Goal: Information Seeking & Learning: Learn about a topic

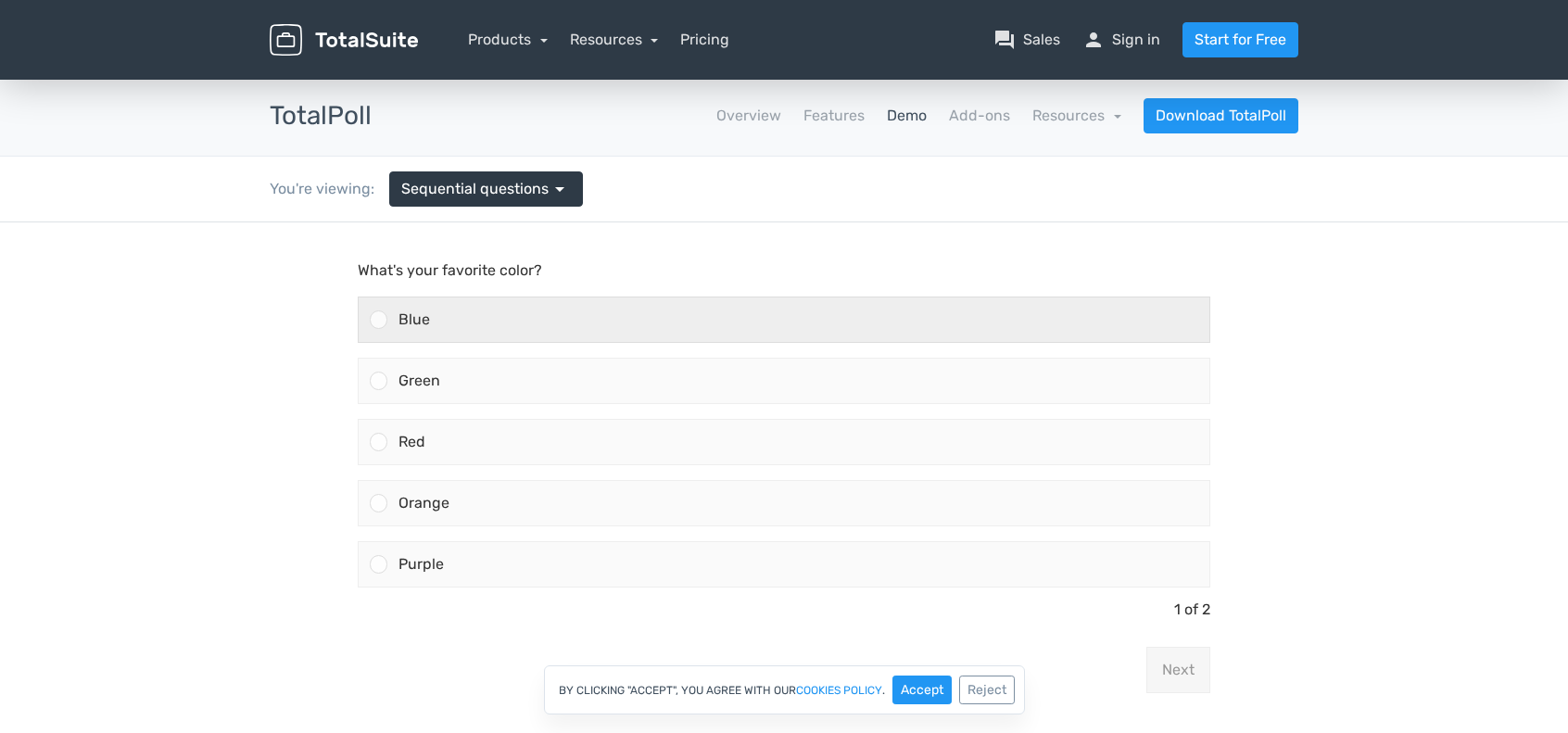
click at [621, 321] on div "Blue" at bounding box center [798, 319] width 822 height 45
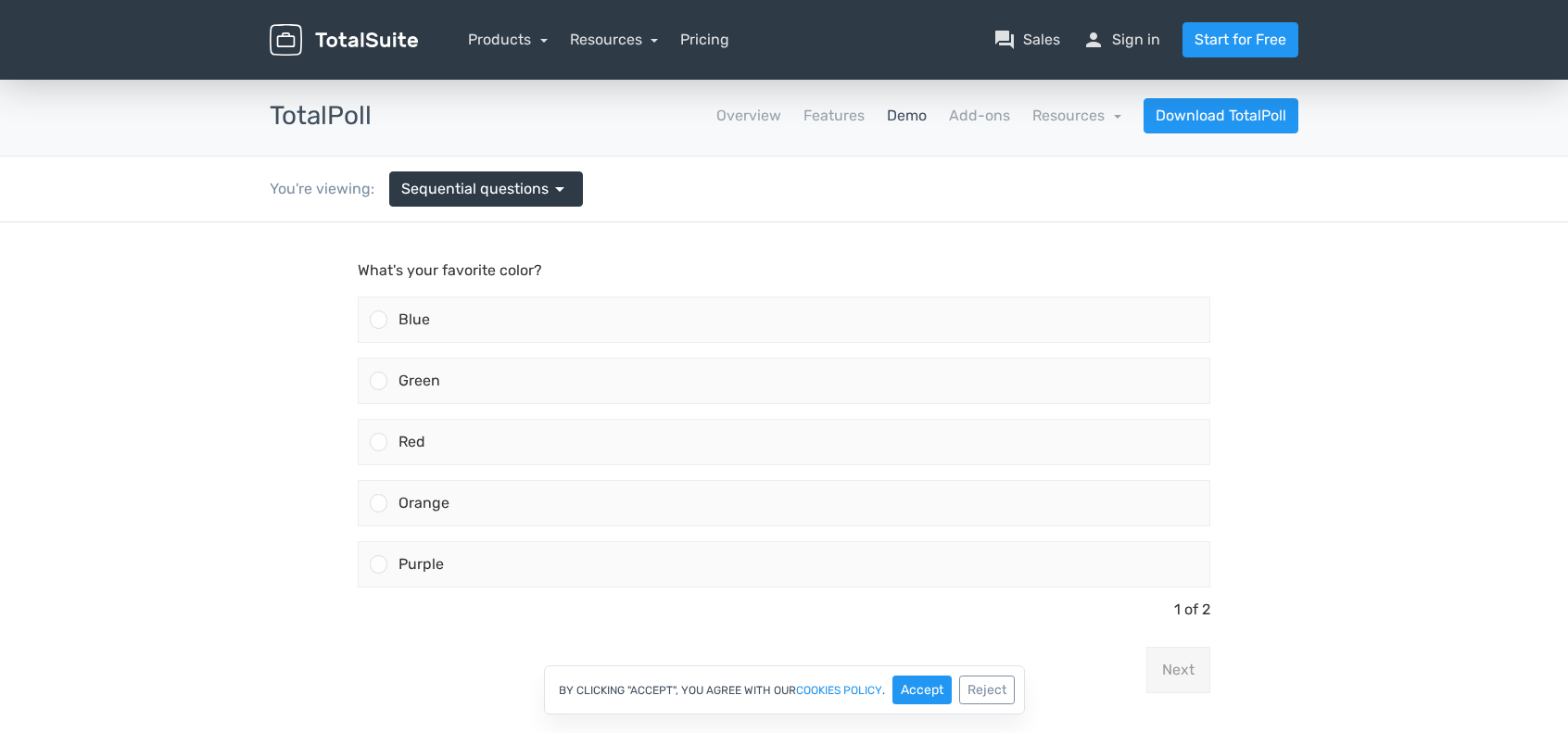
click at [379, 319] on input "Blue" at bounding box center [379, 319] width 0 height 0
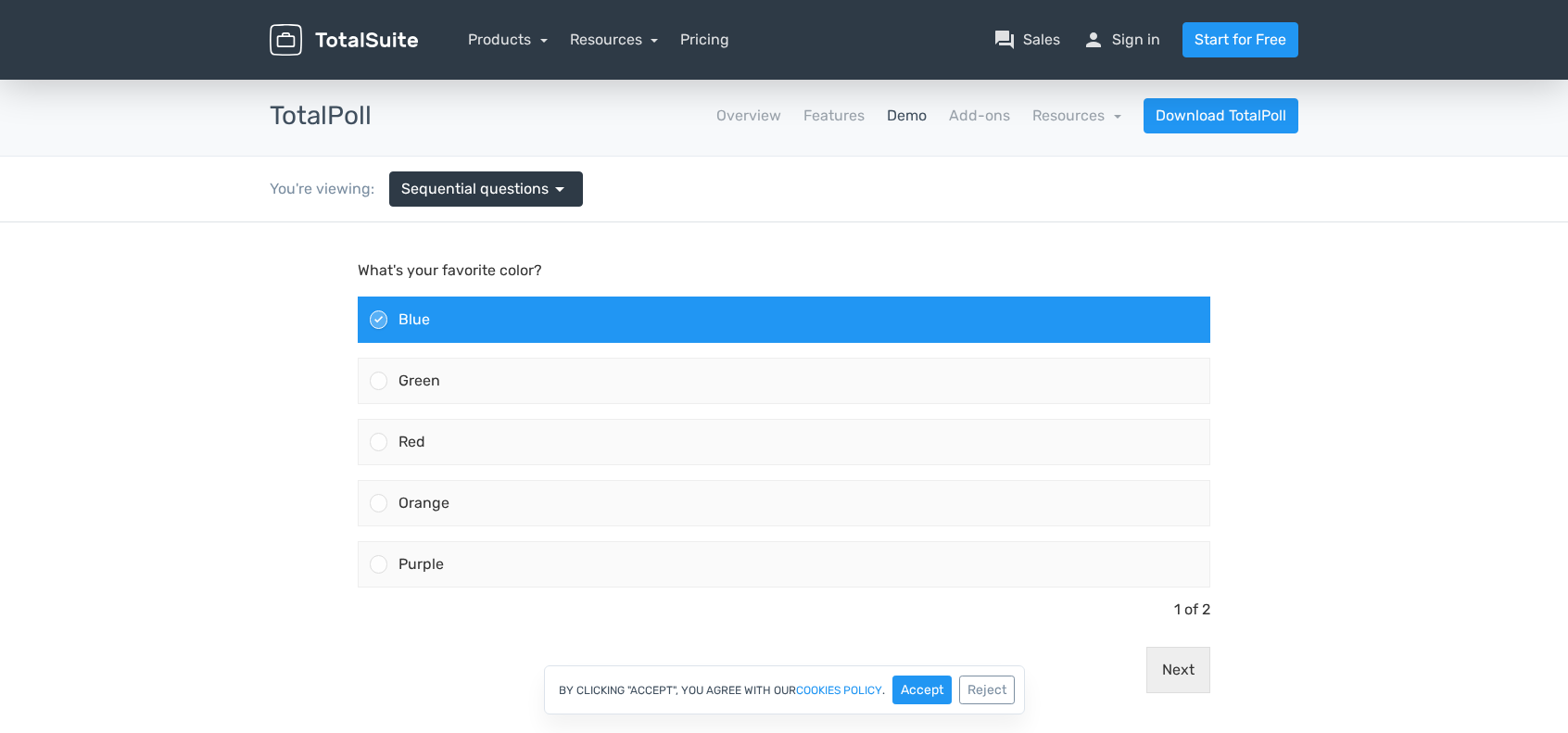
click at [1173, 671] on div "By clicking "Accept", you agree with our cookies policy . Accept Reject" at bounding box center [784, 690] width 1568 height 49
click at [1181, 669] on div "By clicking "Accept", you agree with our cookies policy . Accept Reject" at bounding box center [784, 690] width 1568 height 49
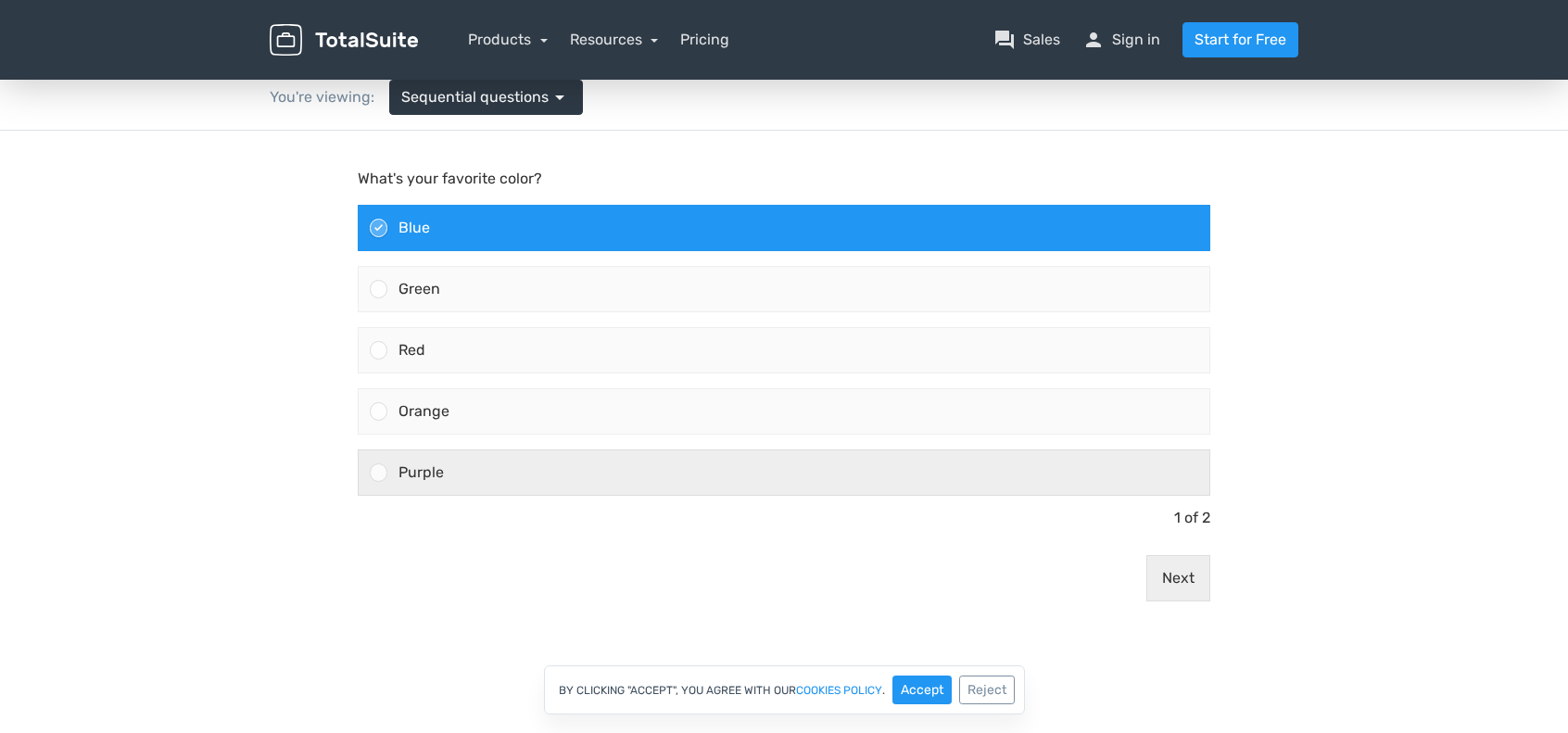
scroll to position [93, 0]
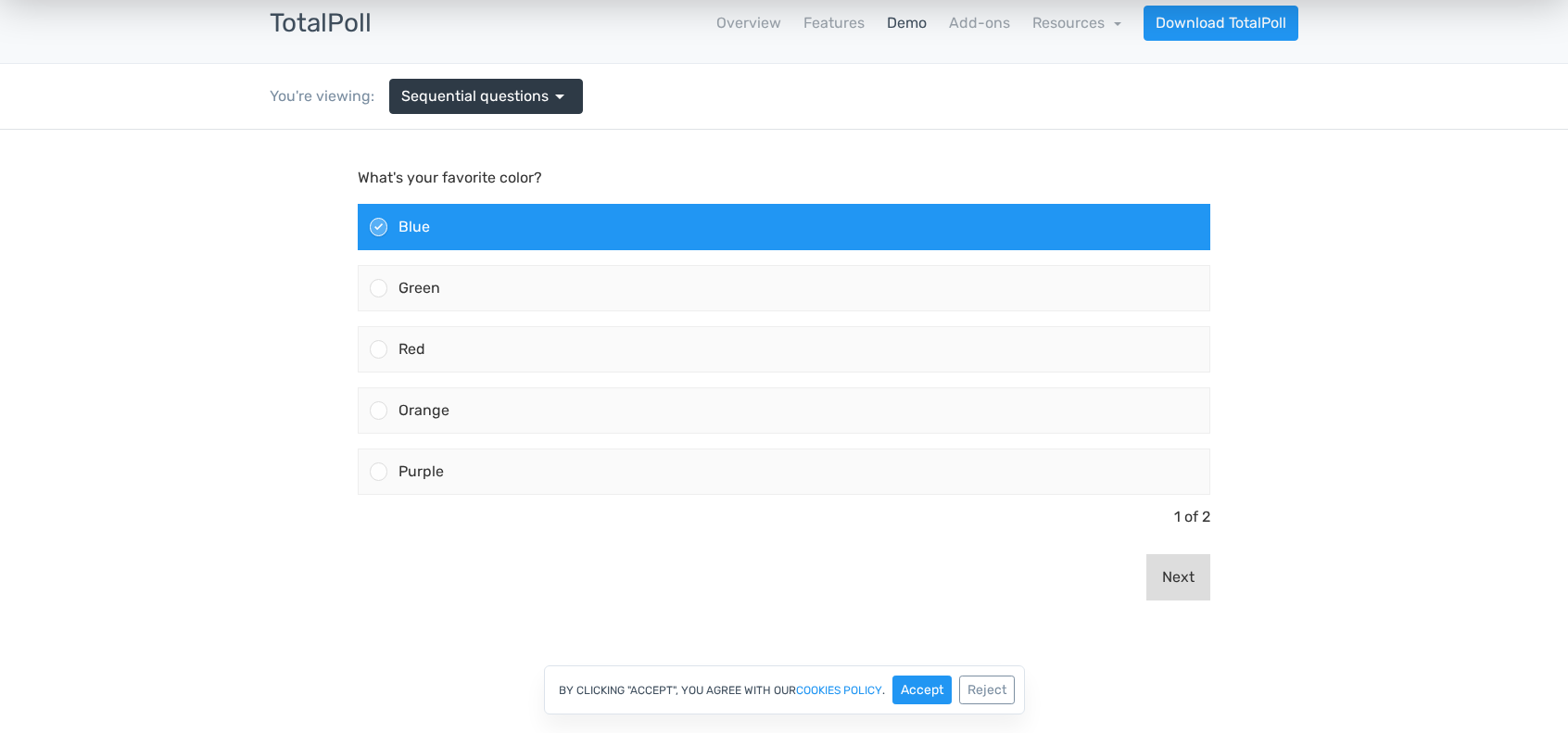
click at [1177, 574] on button "Next" at bounding box center [1177, 577] width 64 height 47
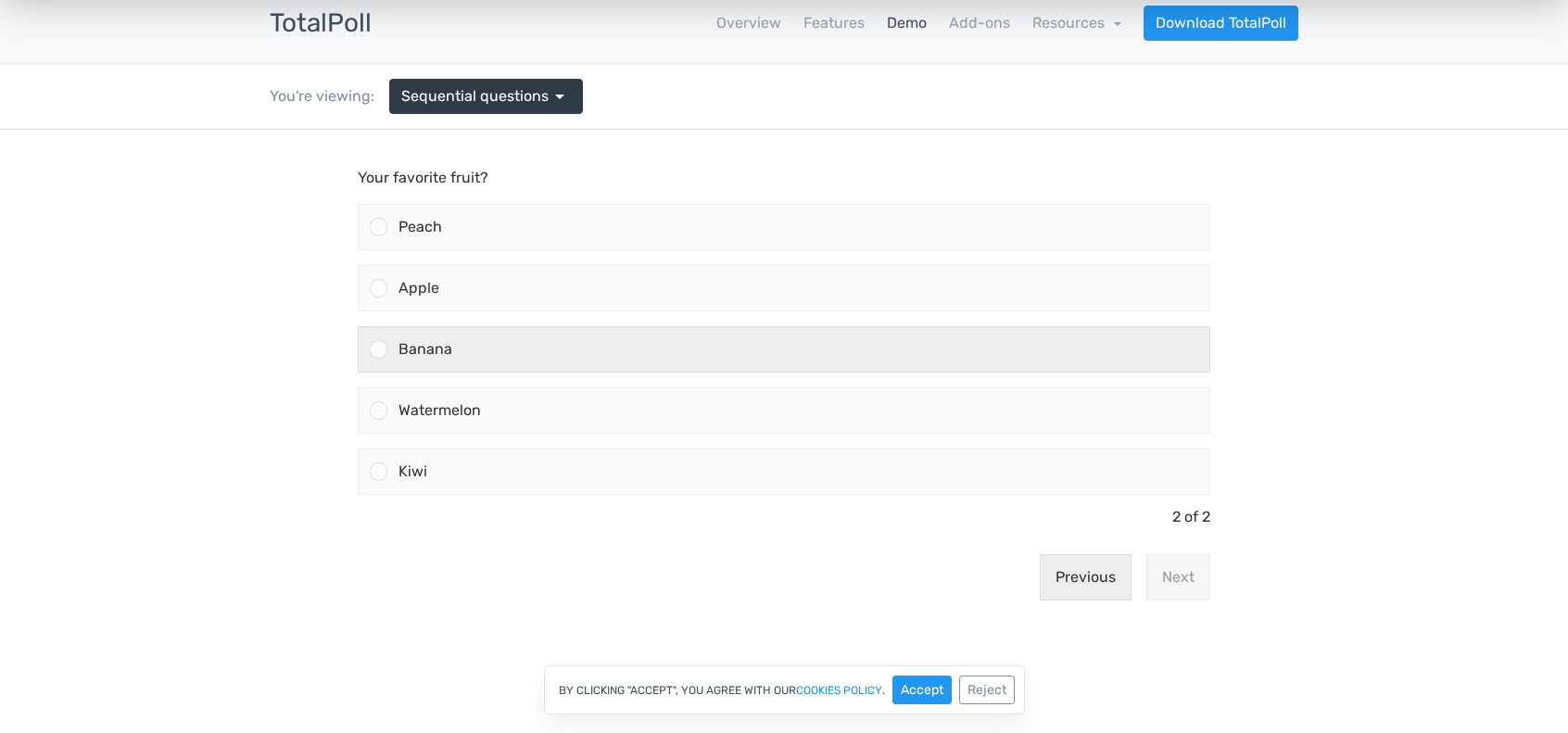
click at [687, 337] on div "Banana" at bounding box center [798, 349] width 822 height 45
click at [379, 350] on input "Banana" at bounding box center [379, 350] width 0 height 0
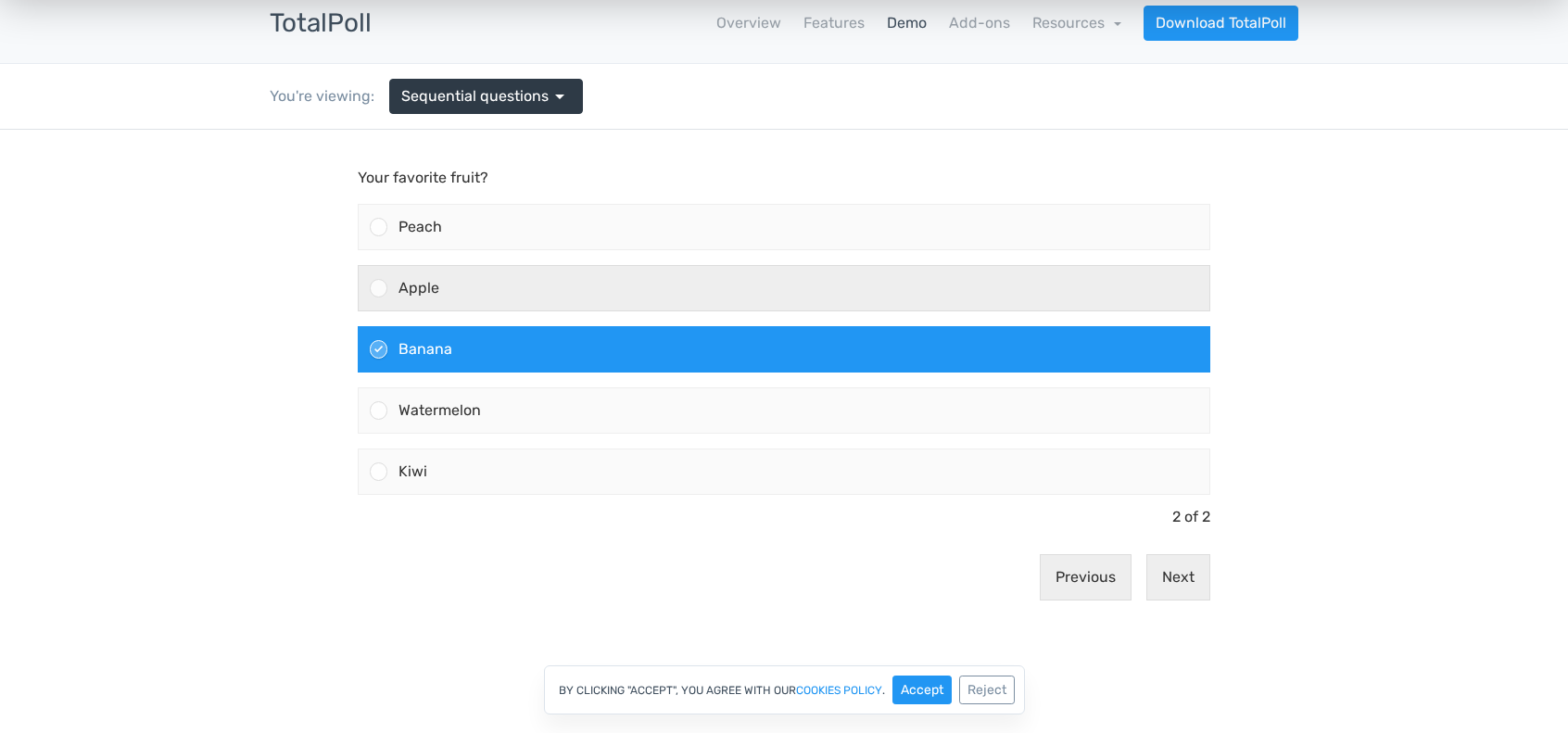
click at [709, 290] on div "Apple" at bounding box center [798, 288] width 822 height 45
click at [379, 288] on input "Apple" at bounding box center [379, 288] width 0 height 0
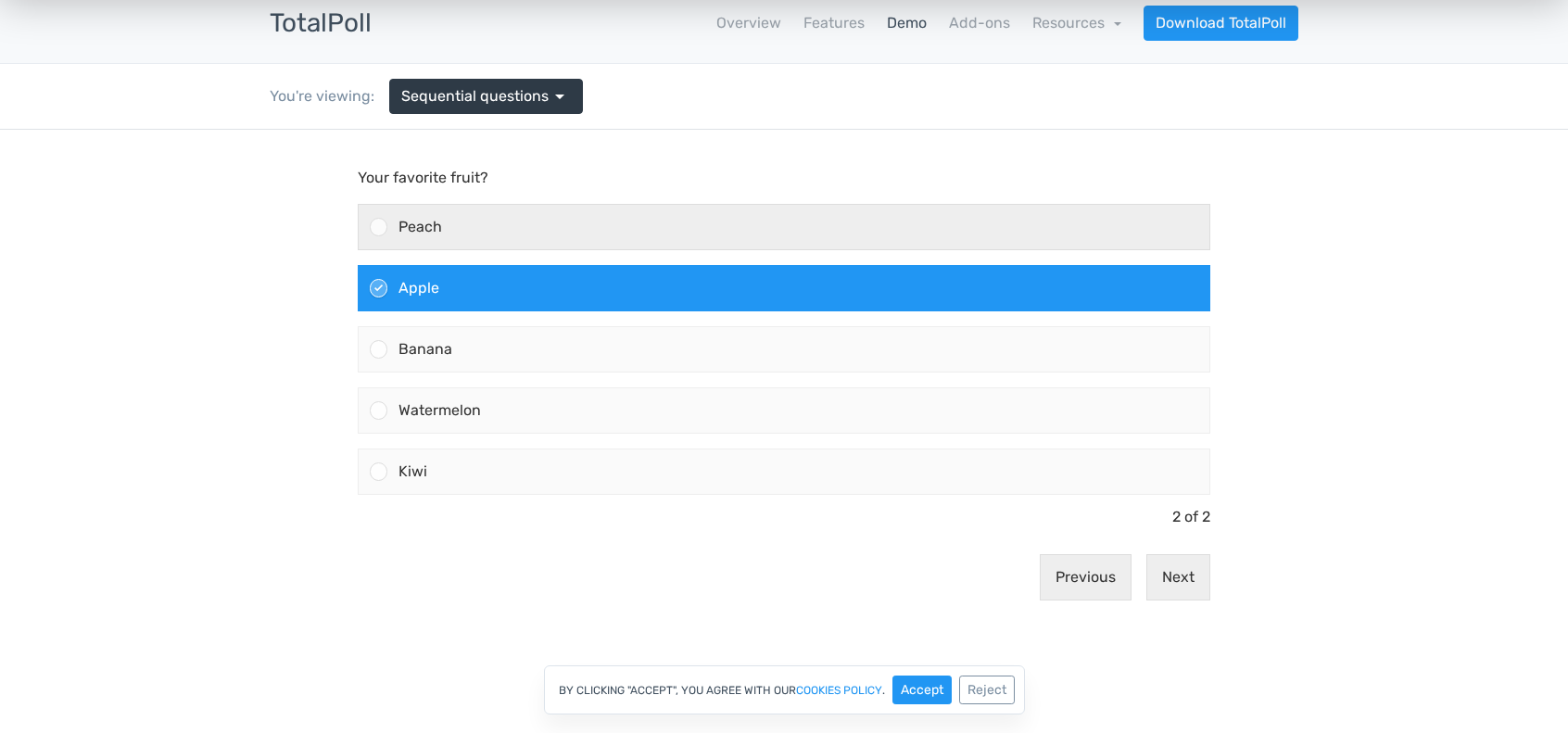
click at [727, 250] on label "Peach" at bounding box center [784, 227] width 868 height 61
click at [379, 227] on input "Peach" at bounding box center [379, 227] width 0 height 0
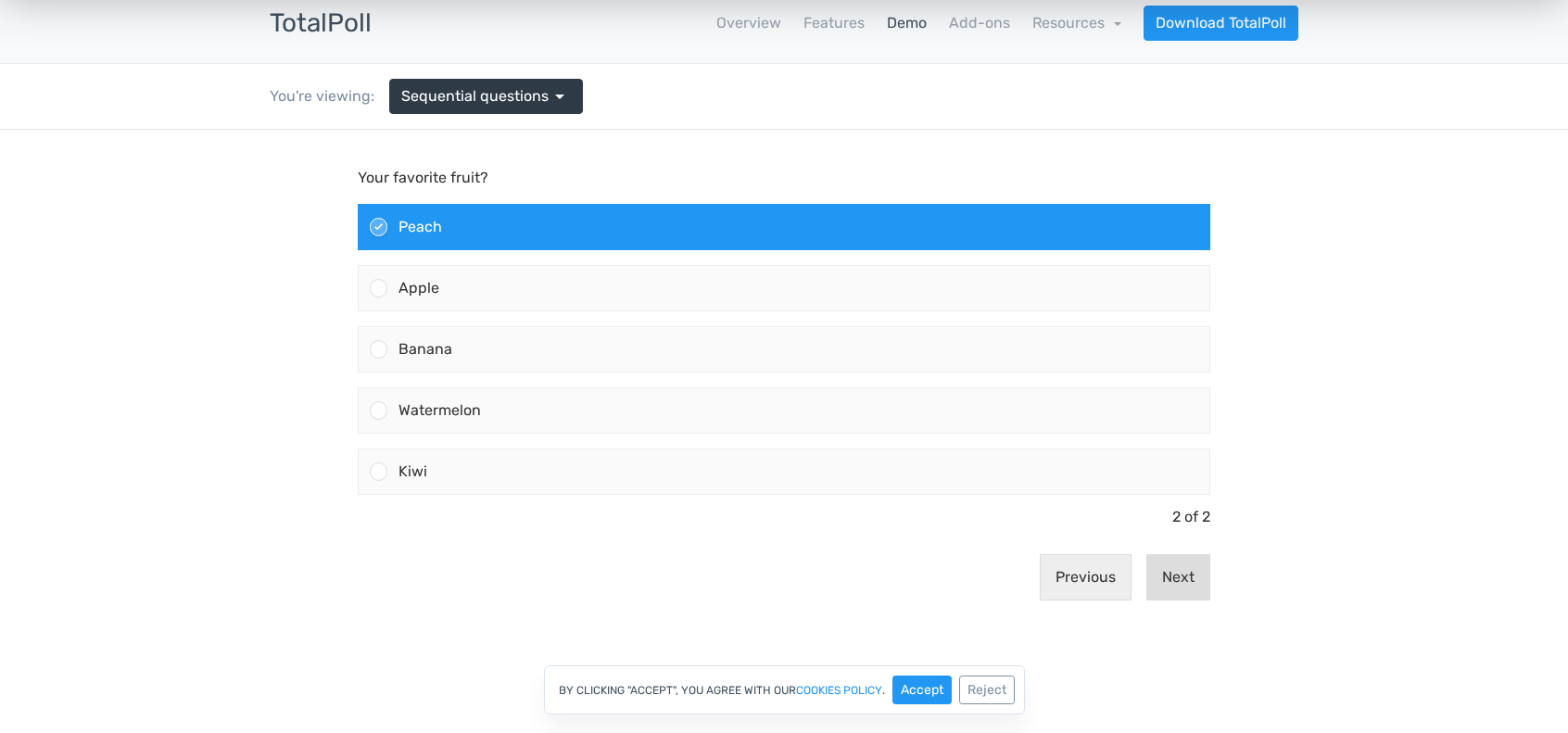
click at [1175, 578] on button "Next" at bounding box center [1177, 577] width 64 height 47
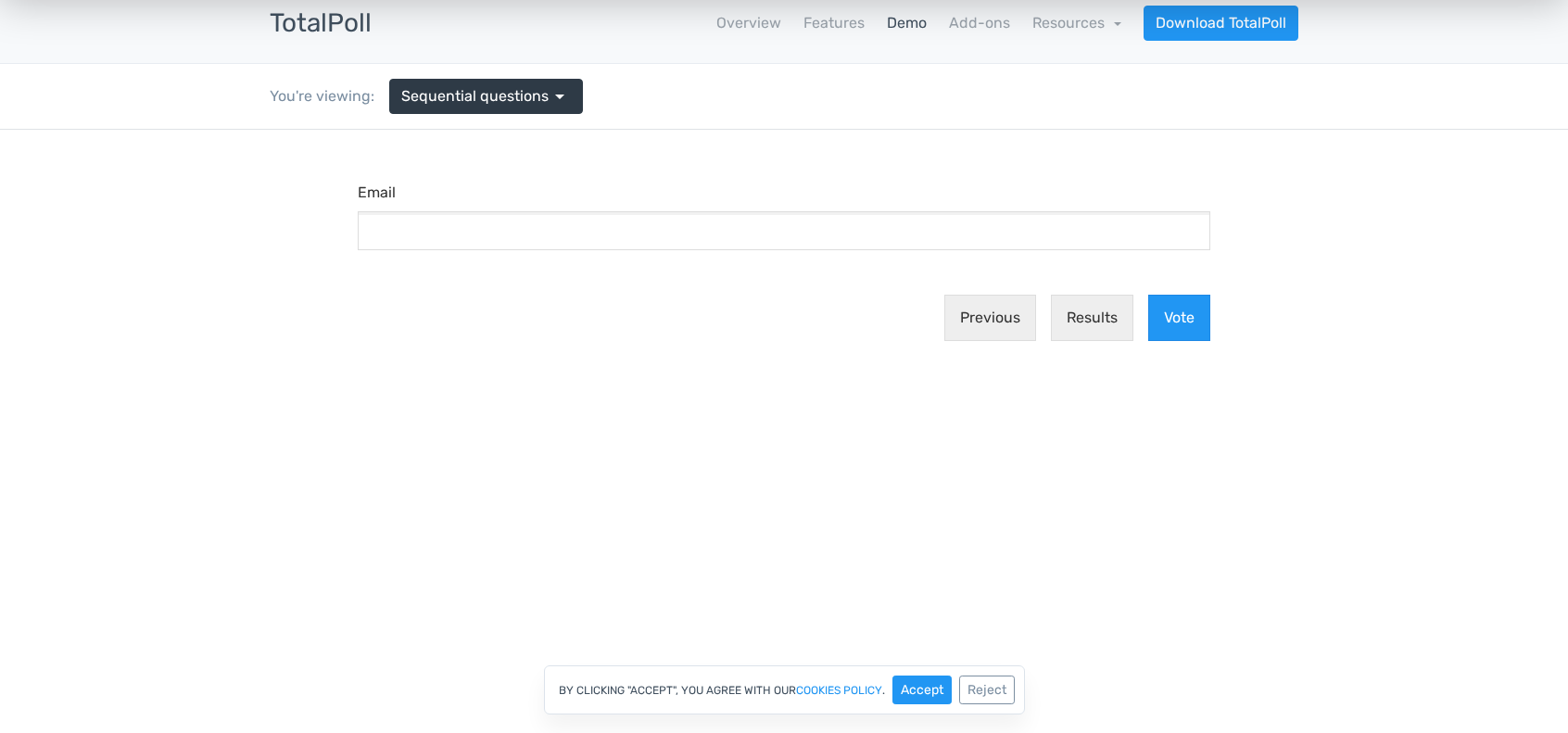
click at [570, 130] on main "What's your favorite color? Blue Green Red" at bounding box center [784, 261] width 889 height 263
click at [570, 111] on link "Sequential questions arrow_drop_down" at bounding box center [487, 96] width 194 height 35
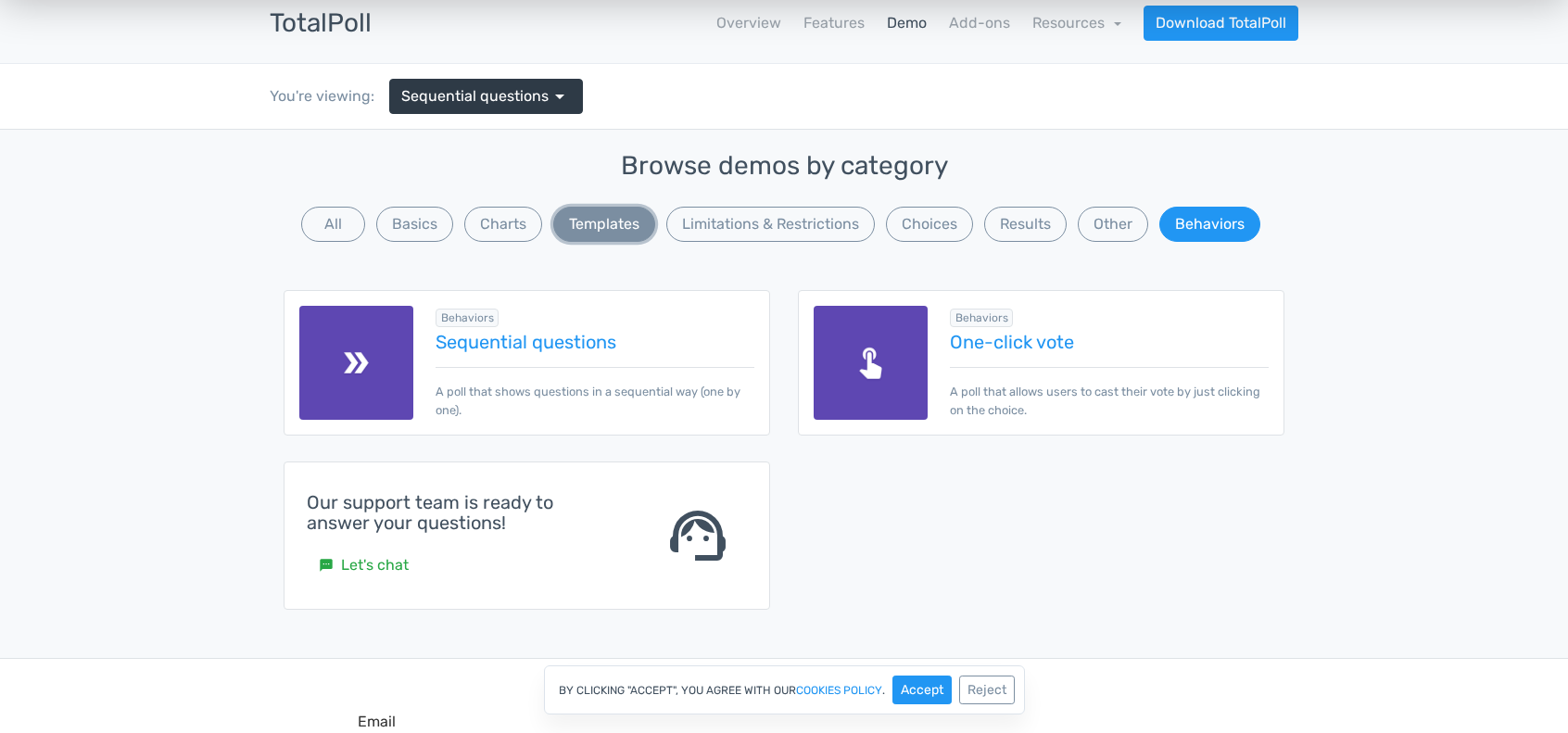
click at [615, 218] on button "Templates" at bounding box center [603, 223] width 102 height 35
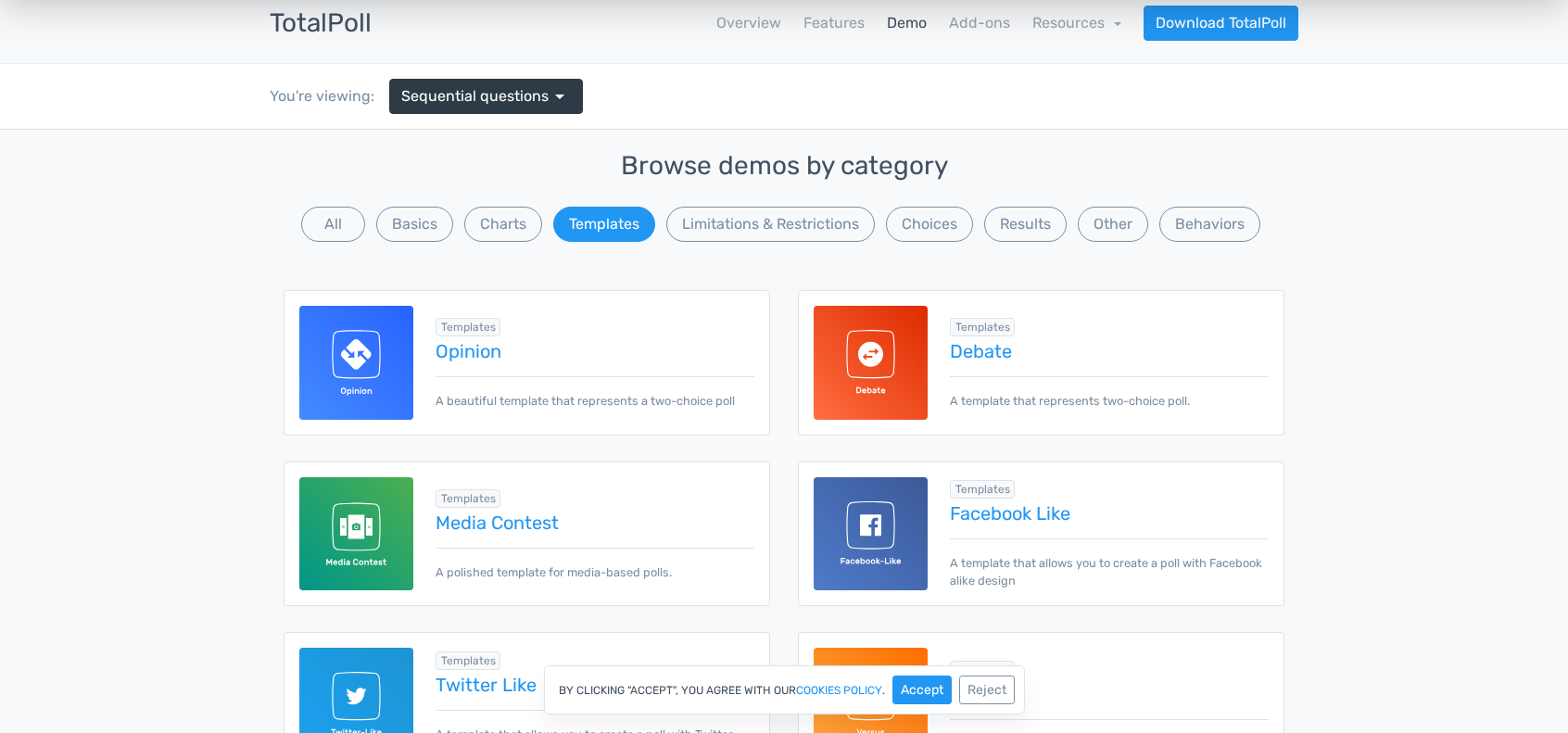
click at [931, 348] on div "Templates info Add-on Required Debate A template that represents two-choice pol…" at bounding box center [1098, 362] width 341 height 94
click at [975, 341] on link "Debate" at bounding box center [1109, 351] width 318 height 20
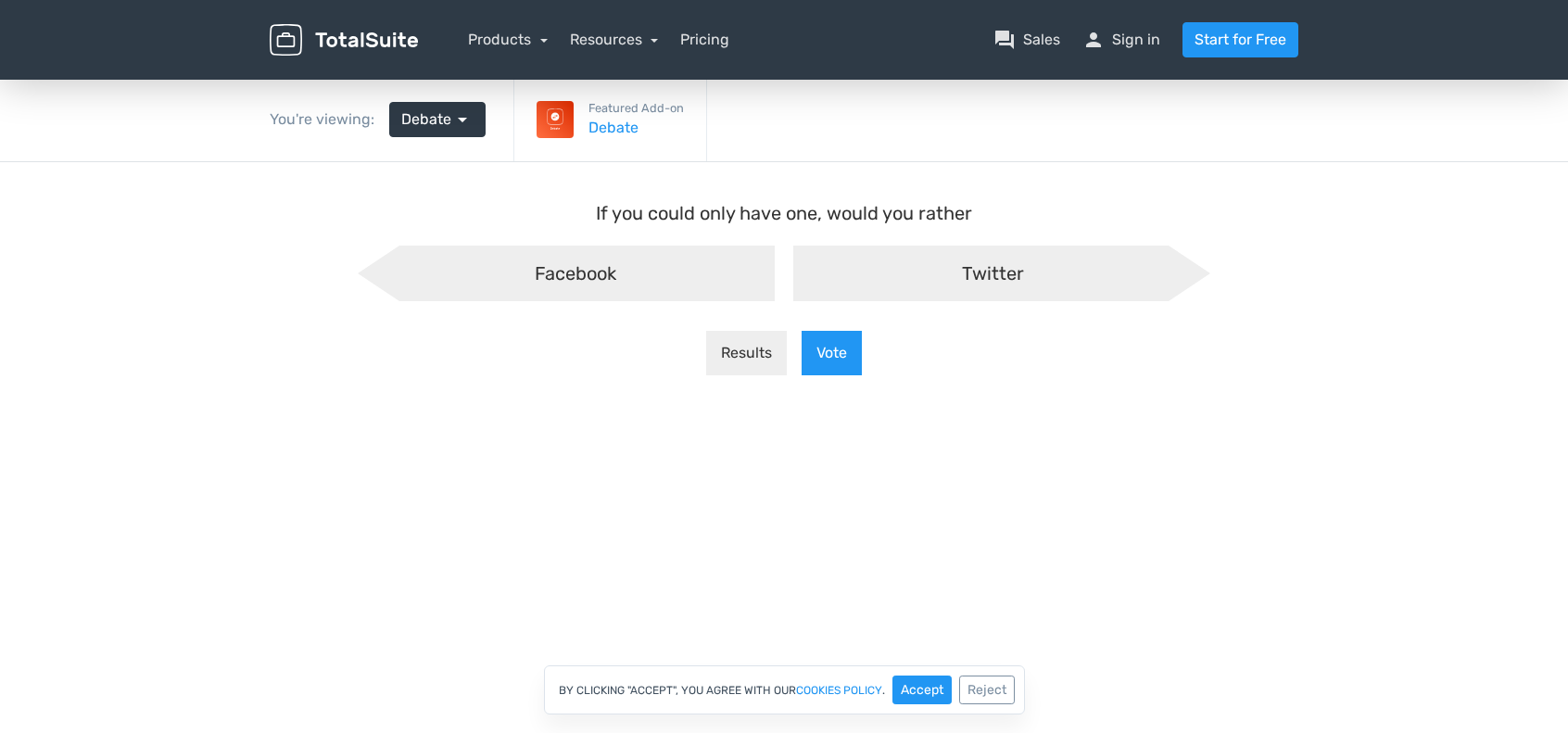
scroll to position [93, 0]
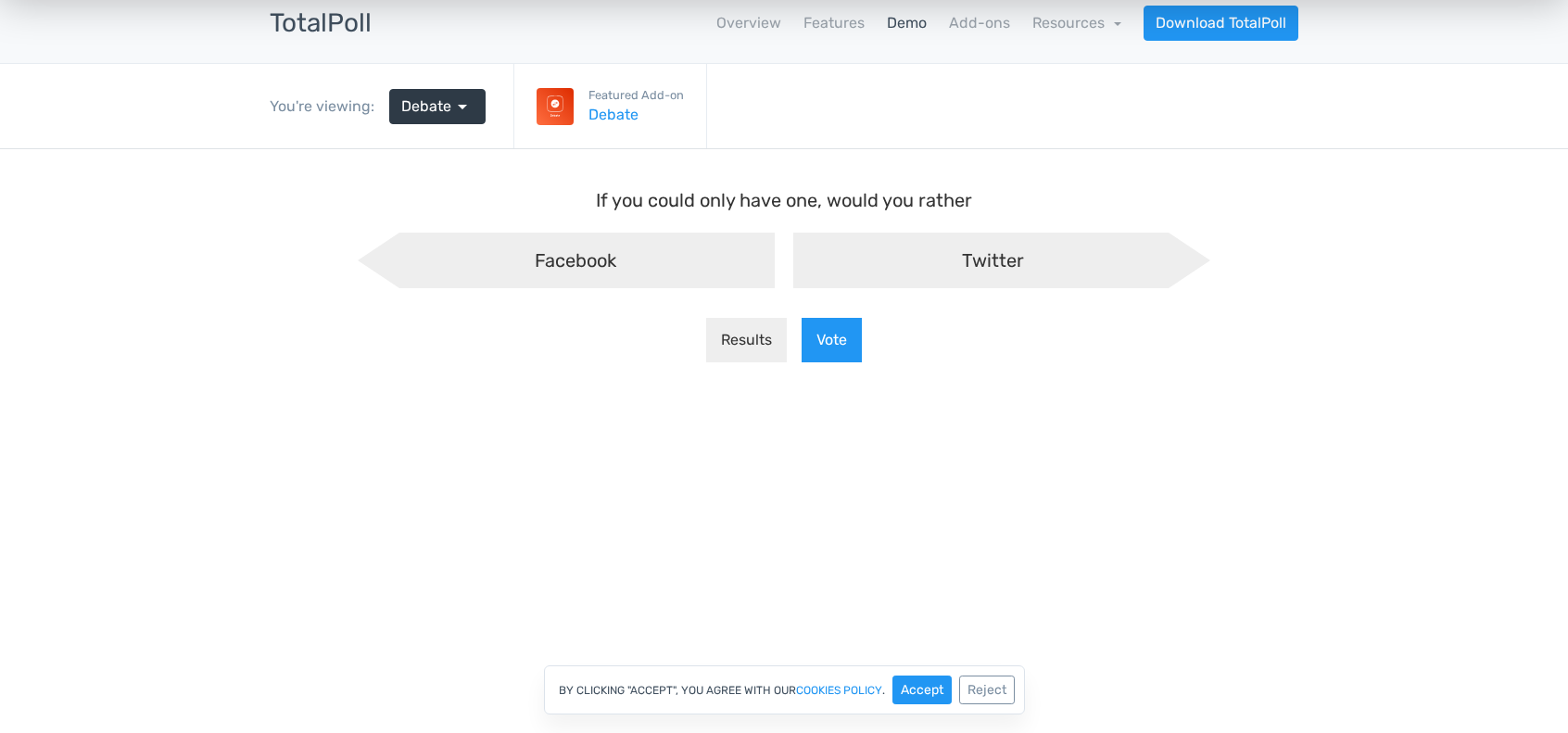
click at [648, 261] on div "Facebook" at bounding box center [565, 260] width 417 height 56
click at [389, 254] on input "Facebook" at bounding box center [382, 248] width 12 height 12
radio input "true"
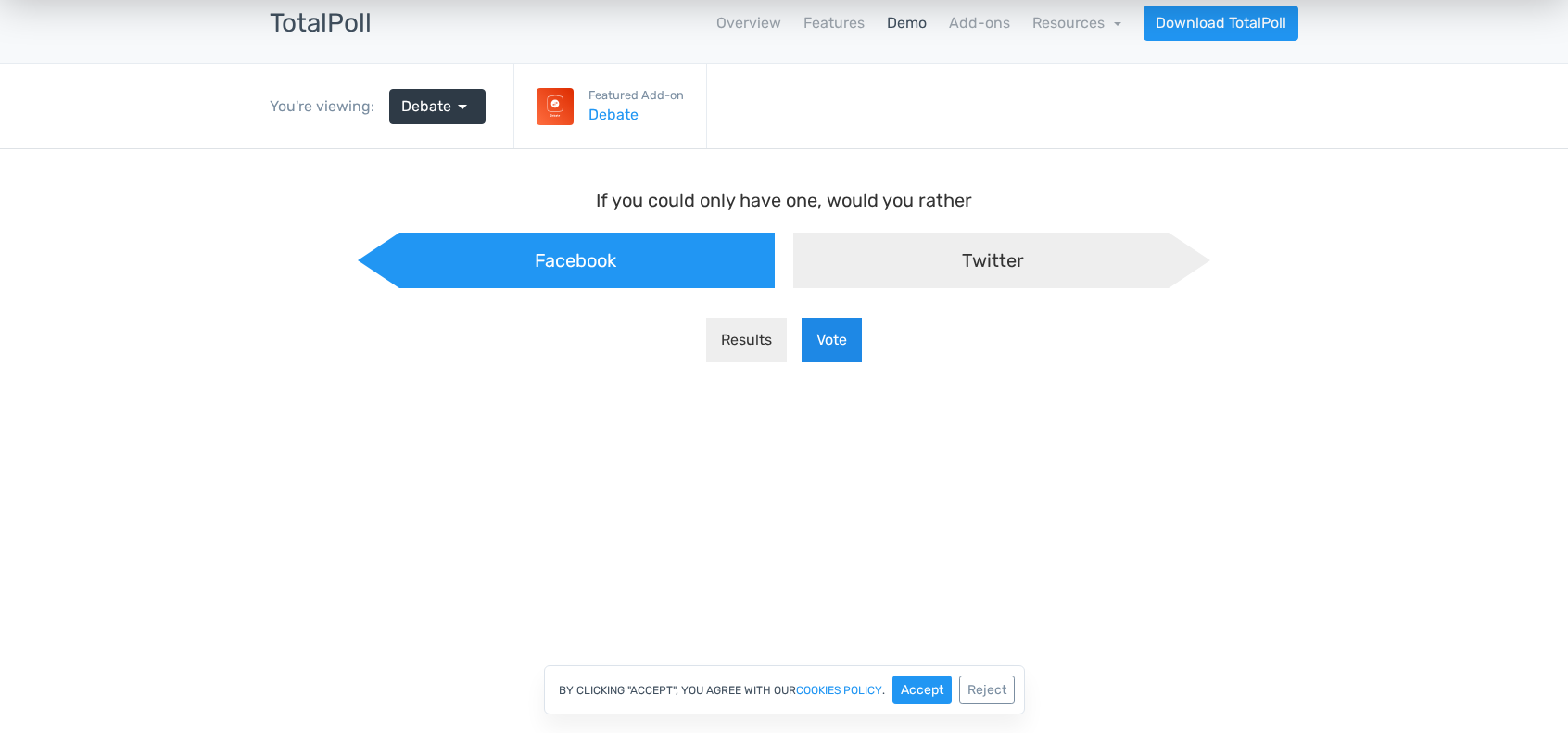
click at [832, 347] on button "Vote" at bounding box center [832, 339] width 60 height 45
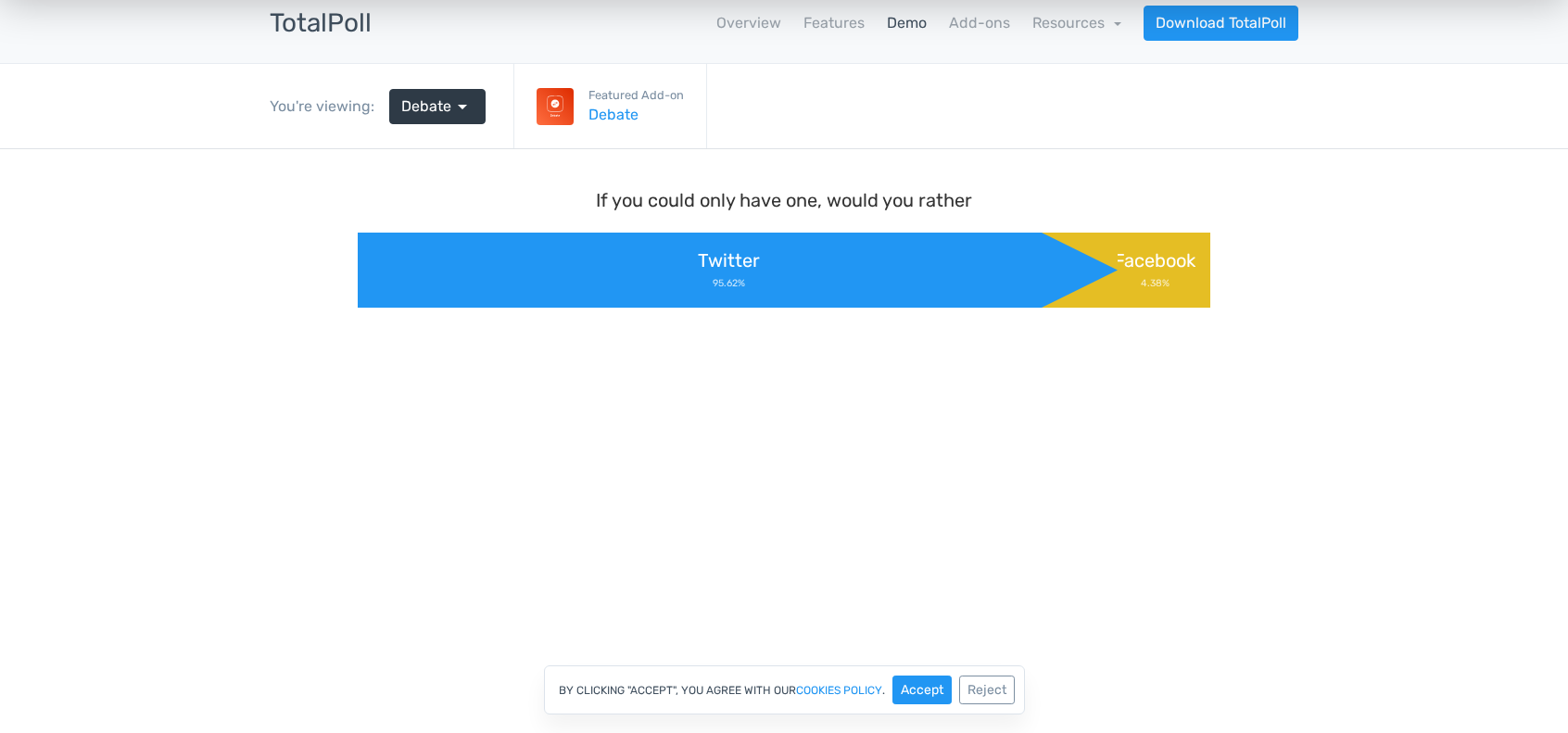
click at [907, 18] on link "Demo" at bounding box center [907, 23] width 40 height 22
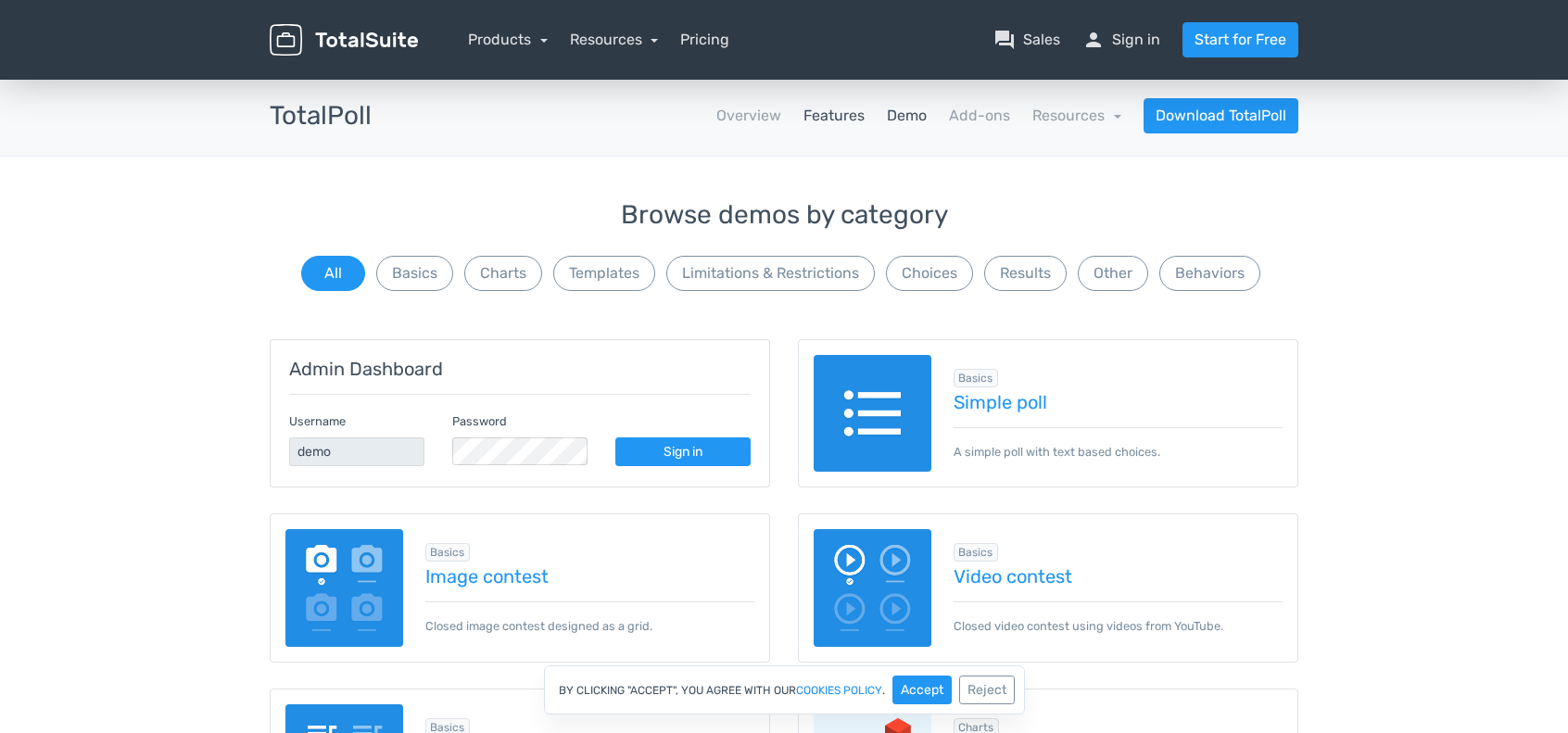
click at [845, 116] on link "Features" at bounding box center [834, 115] width 61 height 22
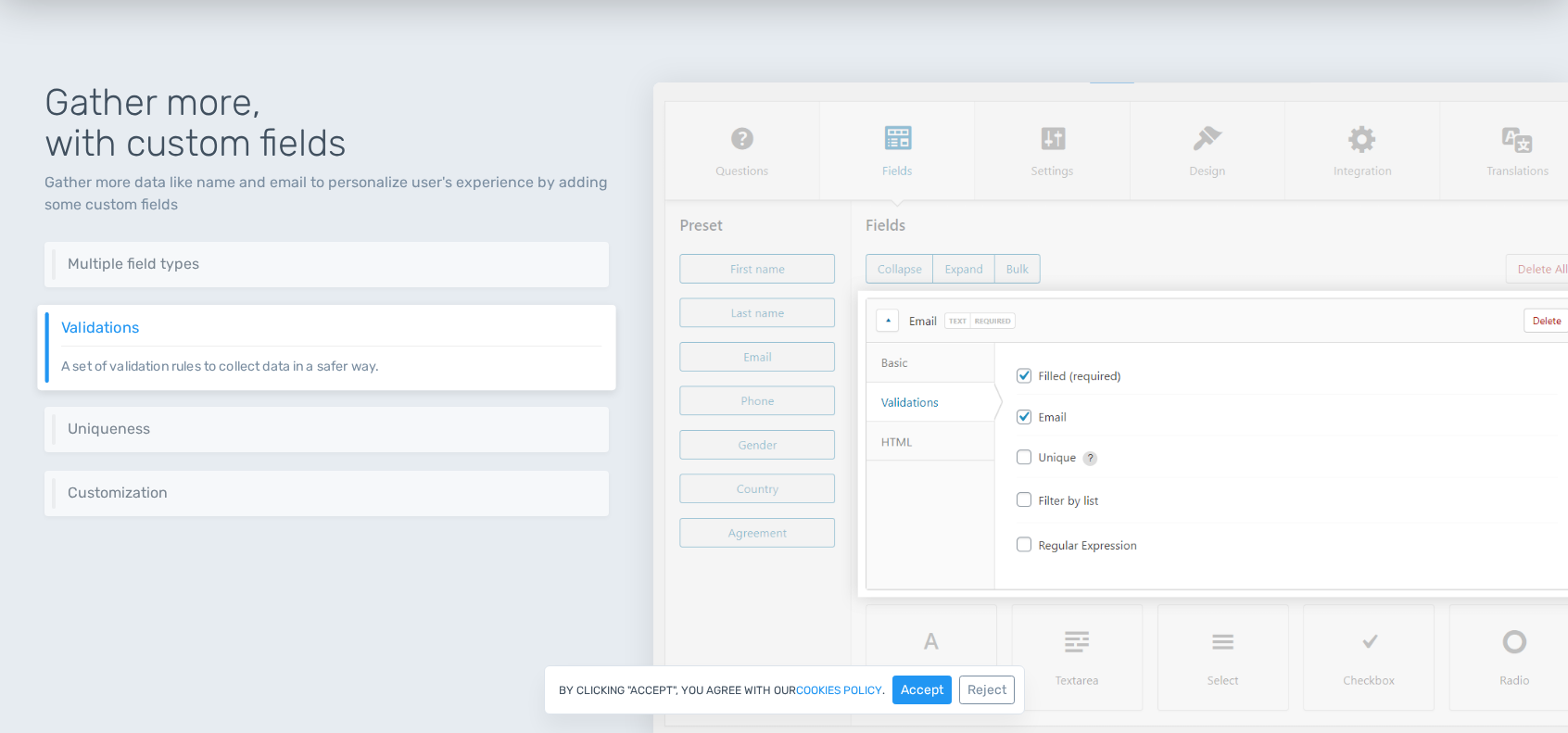
scroll to position [1206, 0]
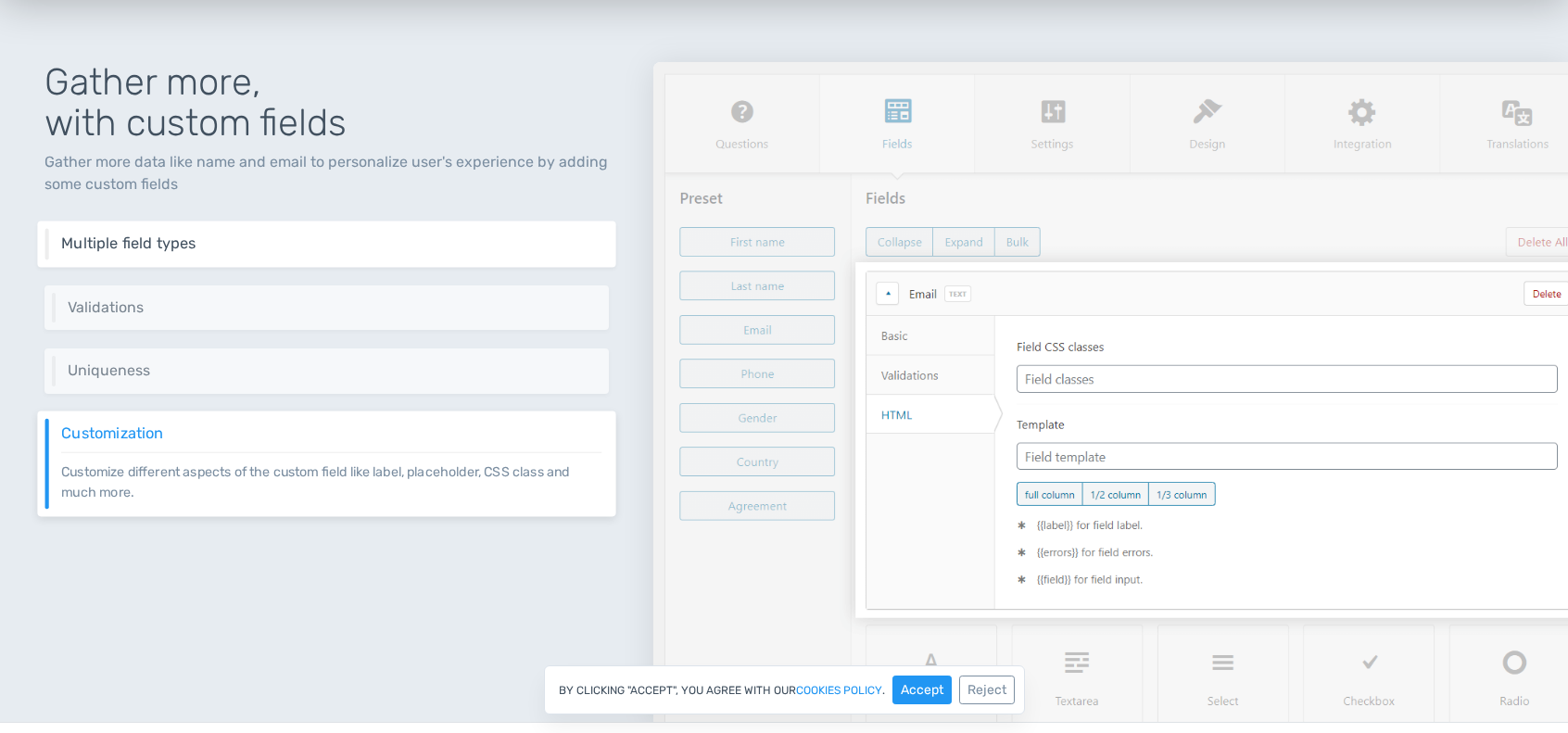
click at [232, 237] on h6 "Multiple field types" at bounding box center [331, 244] width 541 height 17
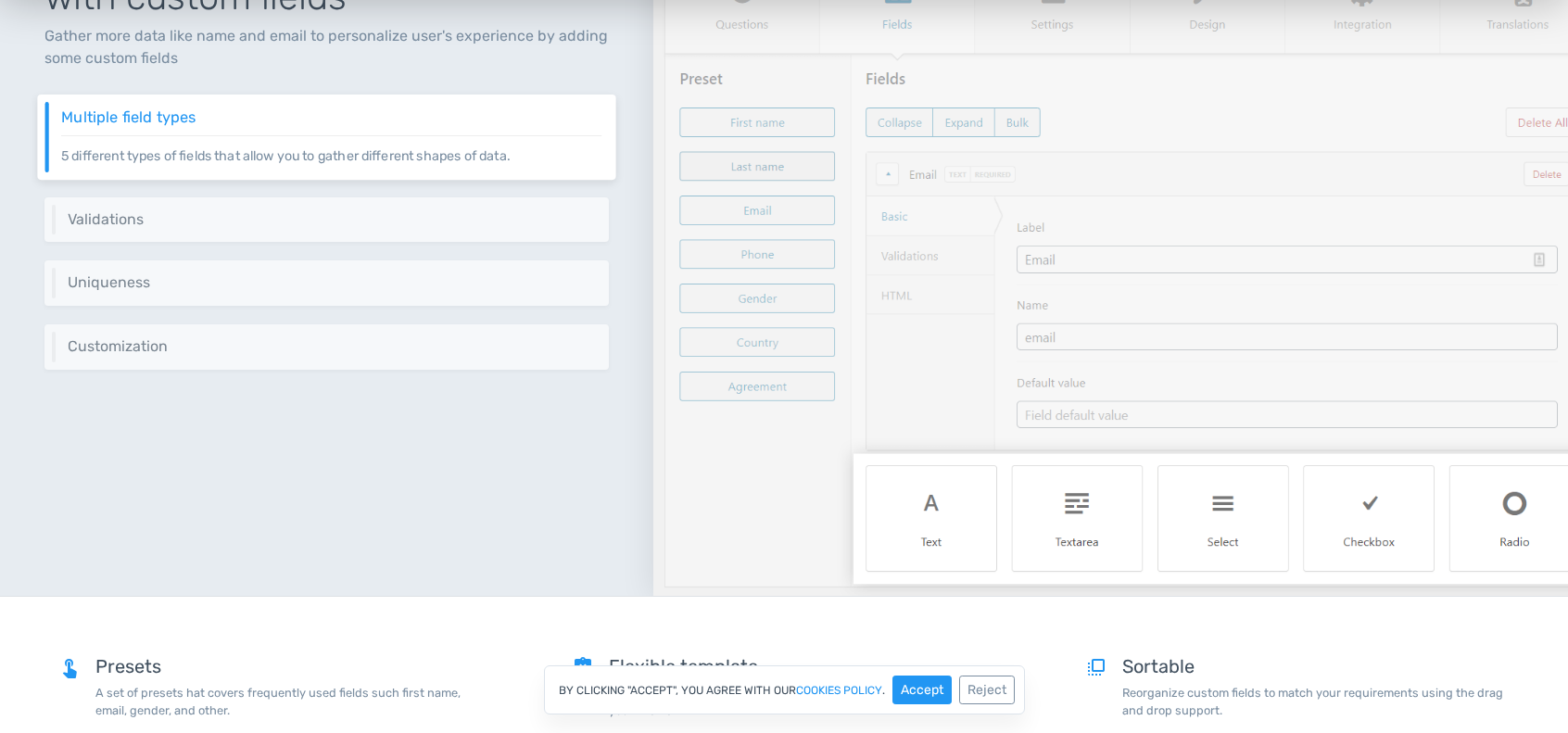
scroll to position [1391, 0]
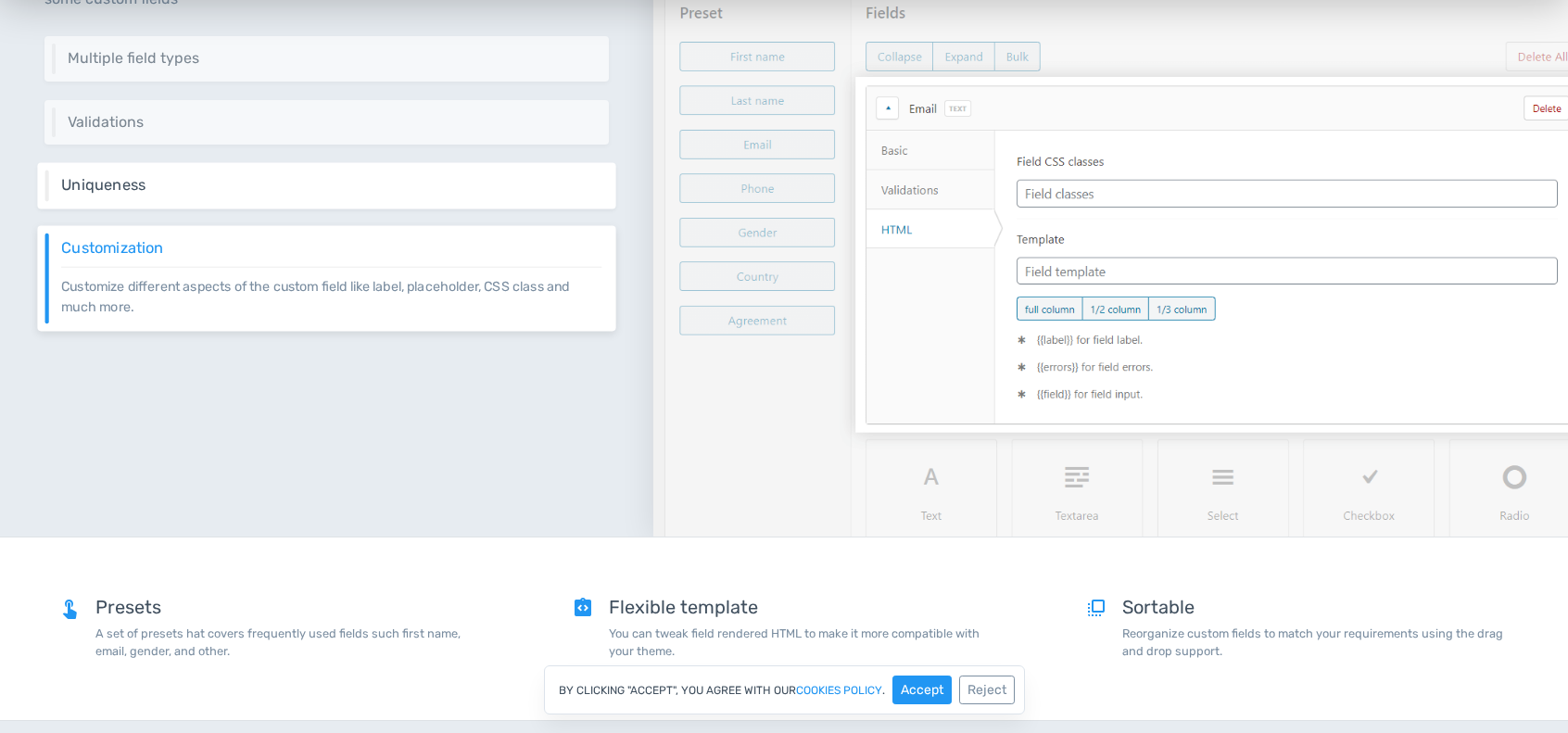
click at [471, 198] on div "Uniqueness You can make some fields like email unique so users can use it only …" at bounding box center [326, 186] width 579 height 47
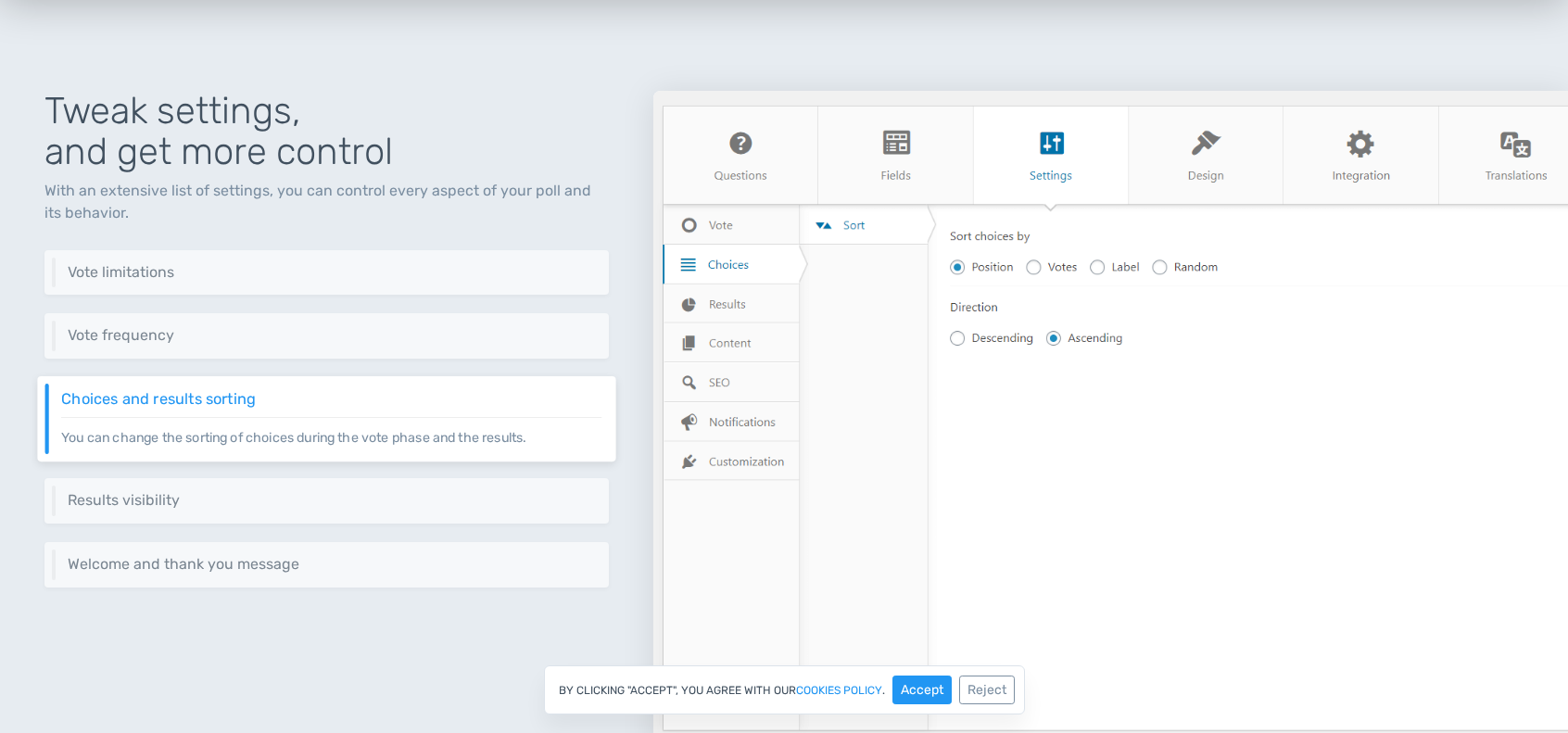
scroll to position [2170, 0]
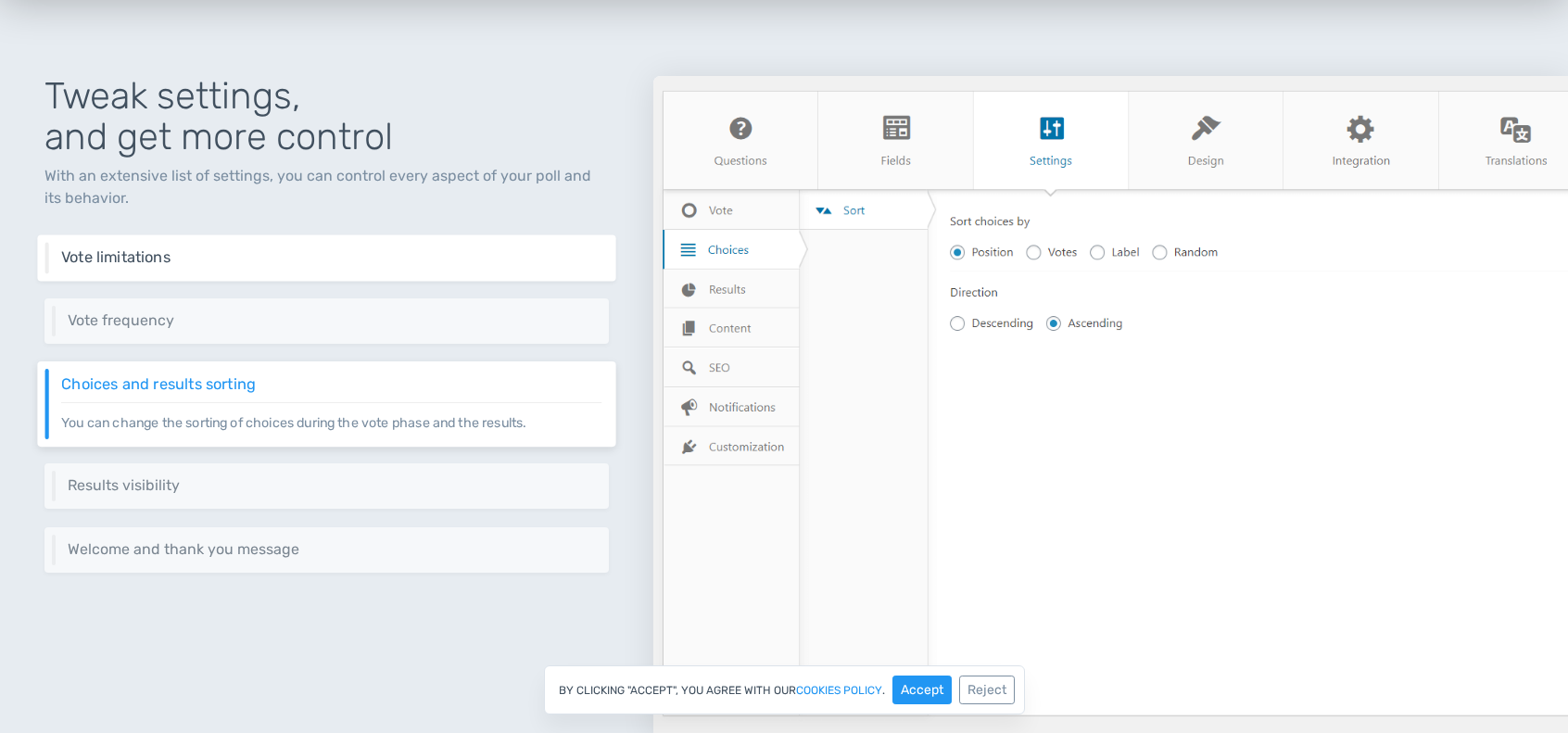
click at [495, 255] on h6 "Vote limitations" at bounding box center [331, 257] width 541 height 17
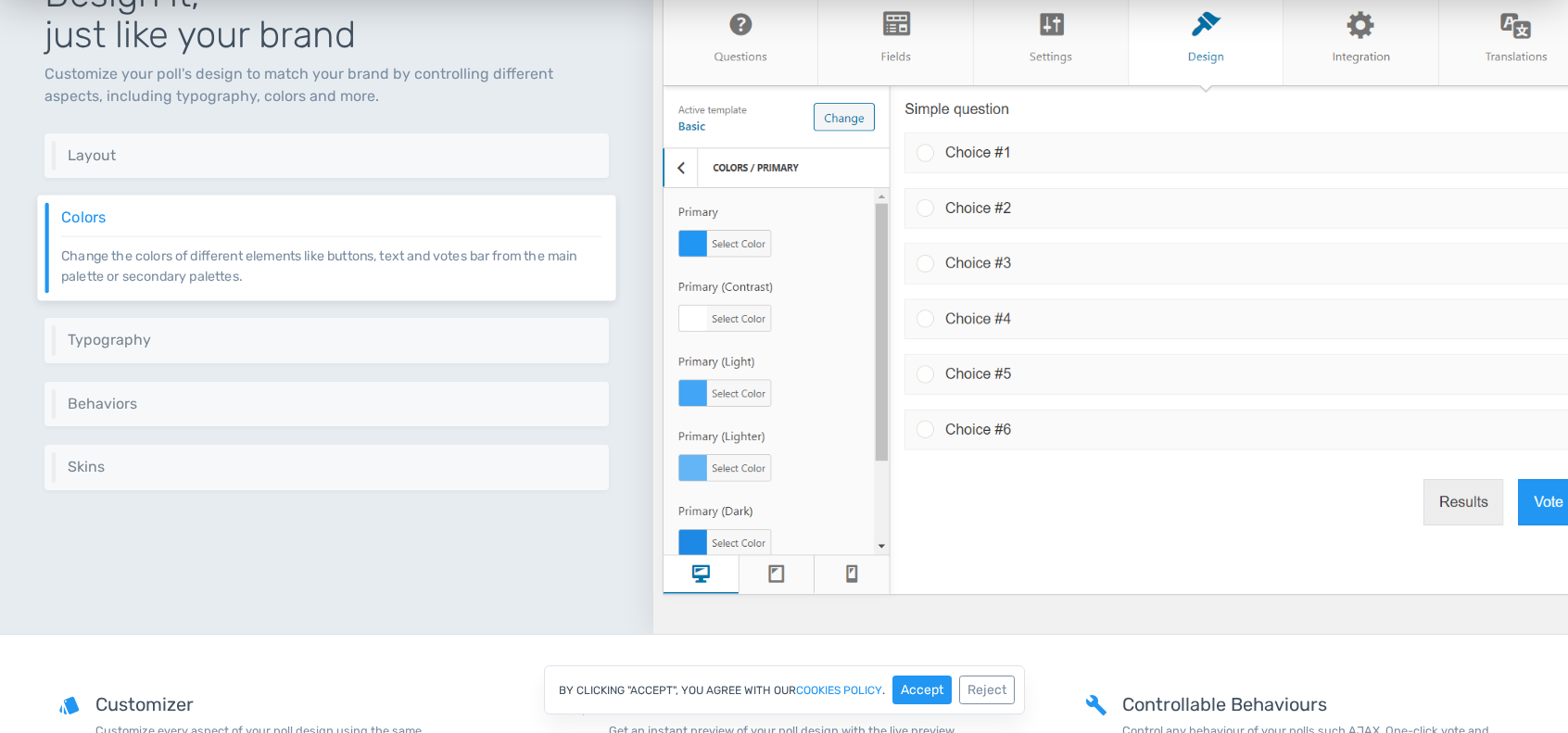
scroll to position [3190, 0]
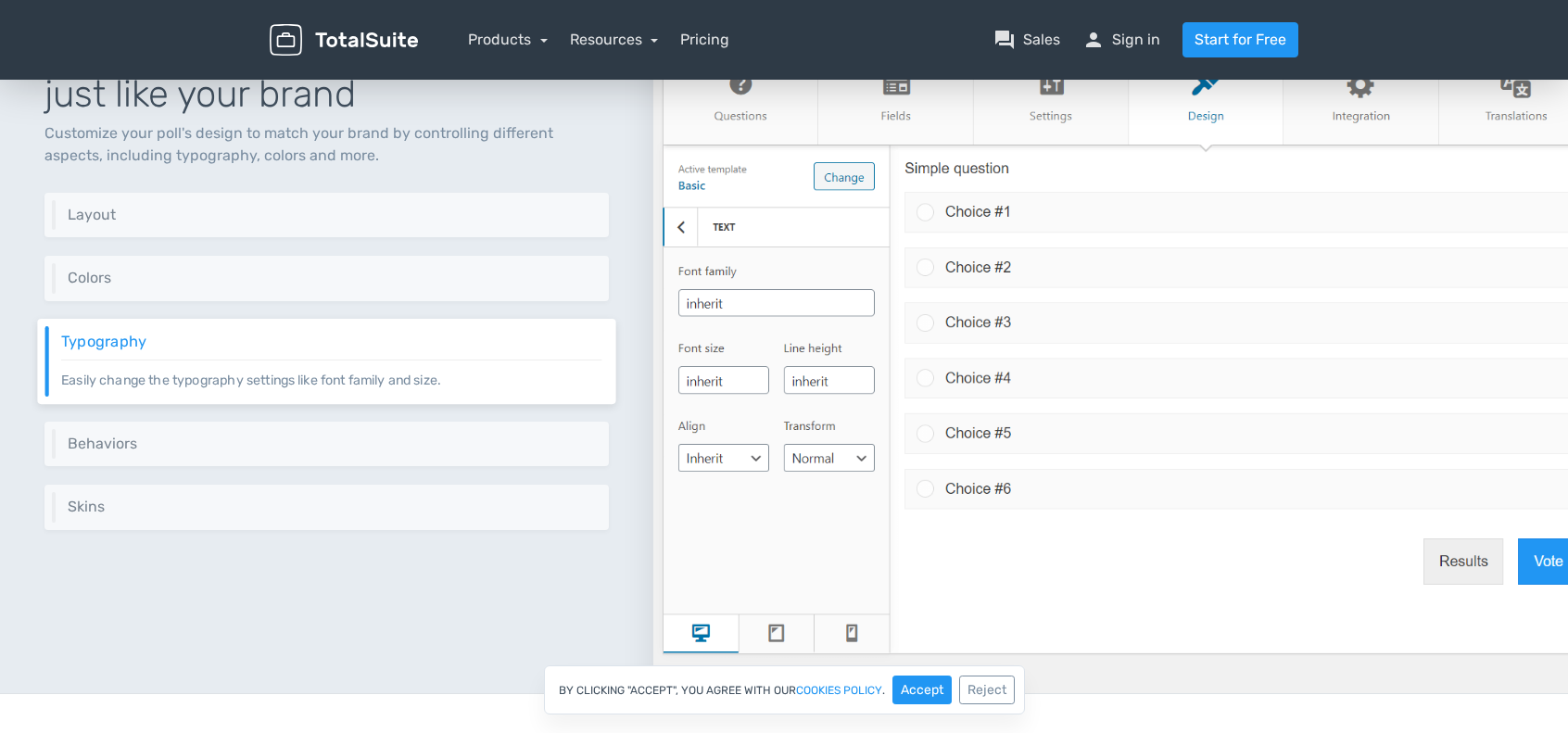
click at [400, 193] on div "Layout Control your layout by setting the number of rows and columns." at bounding box center [327, 216] width 564 height 46
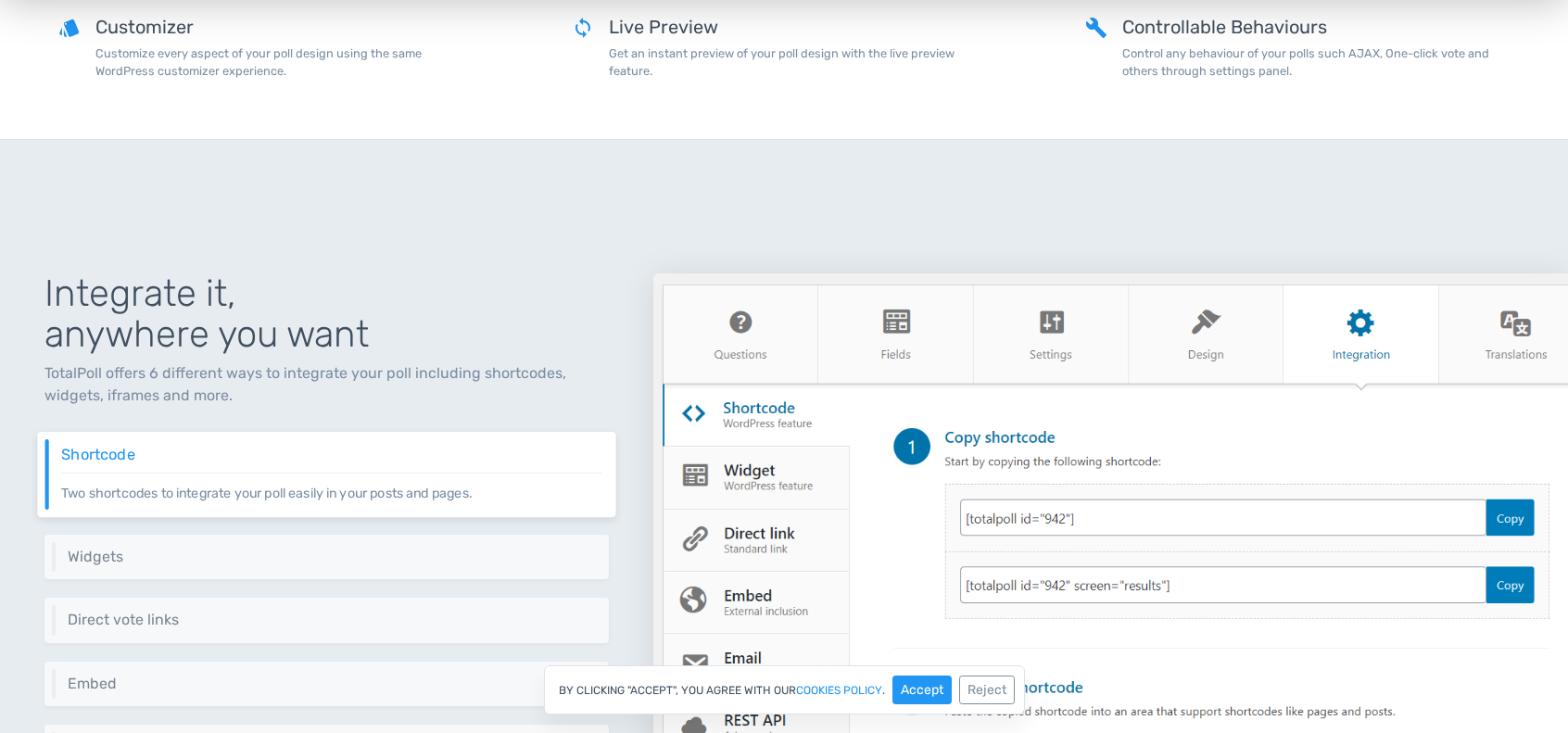
scroll to position [4023, 0]
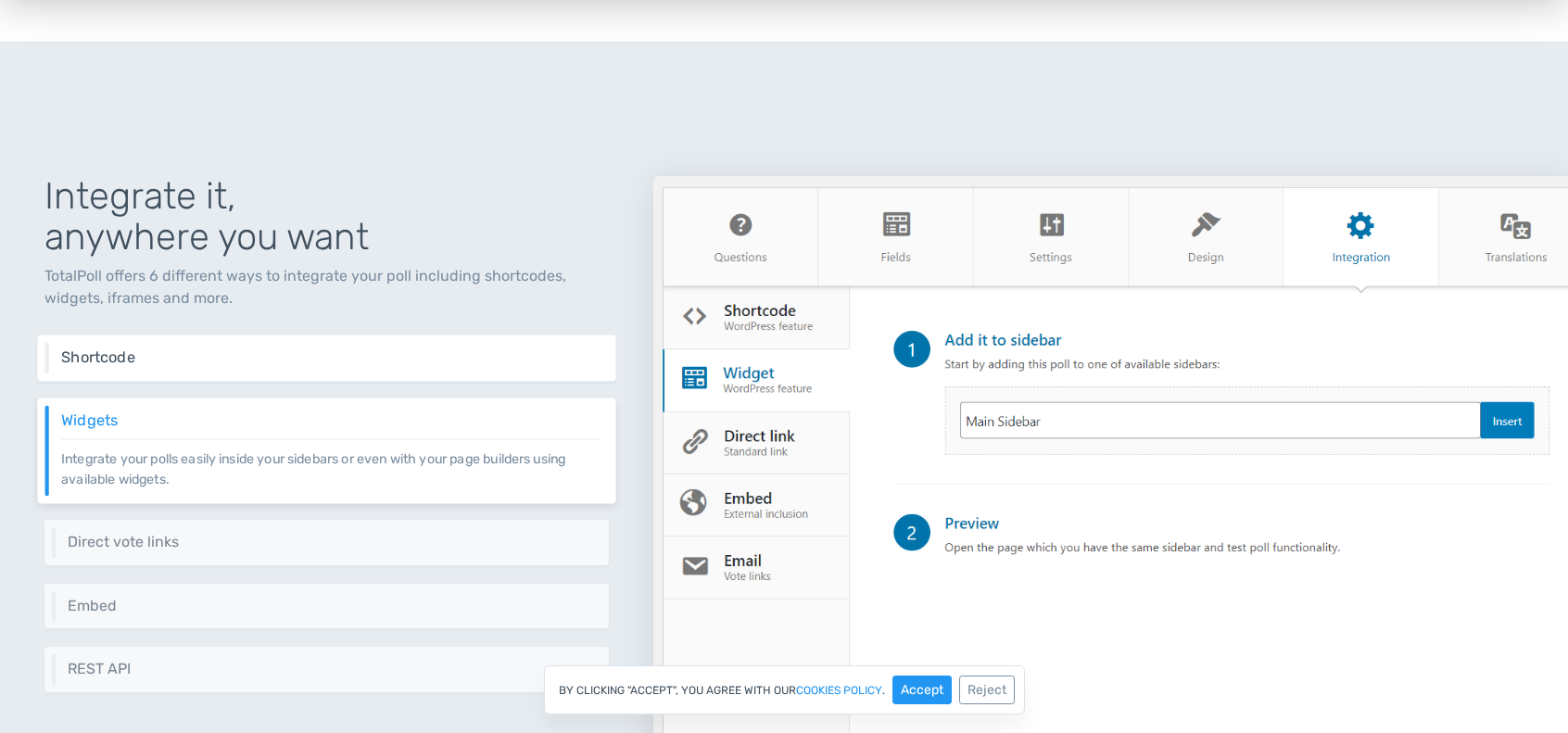
click at [292, 358] on h6 "Shortcode" at bounding box center [331, 358] width 541 height 17
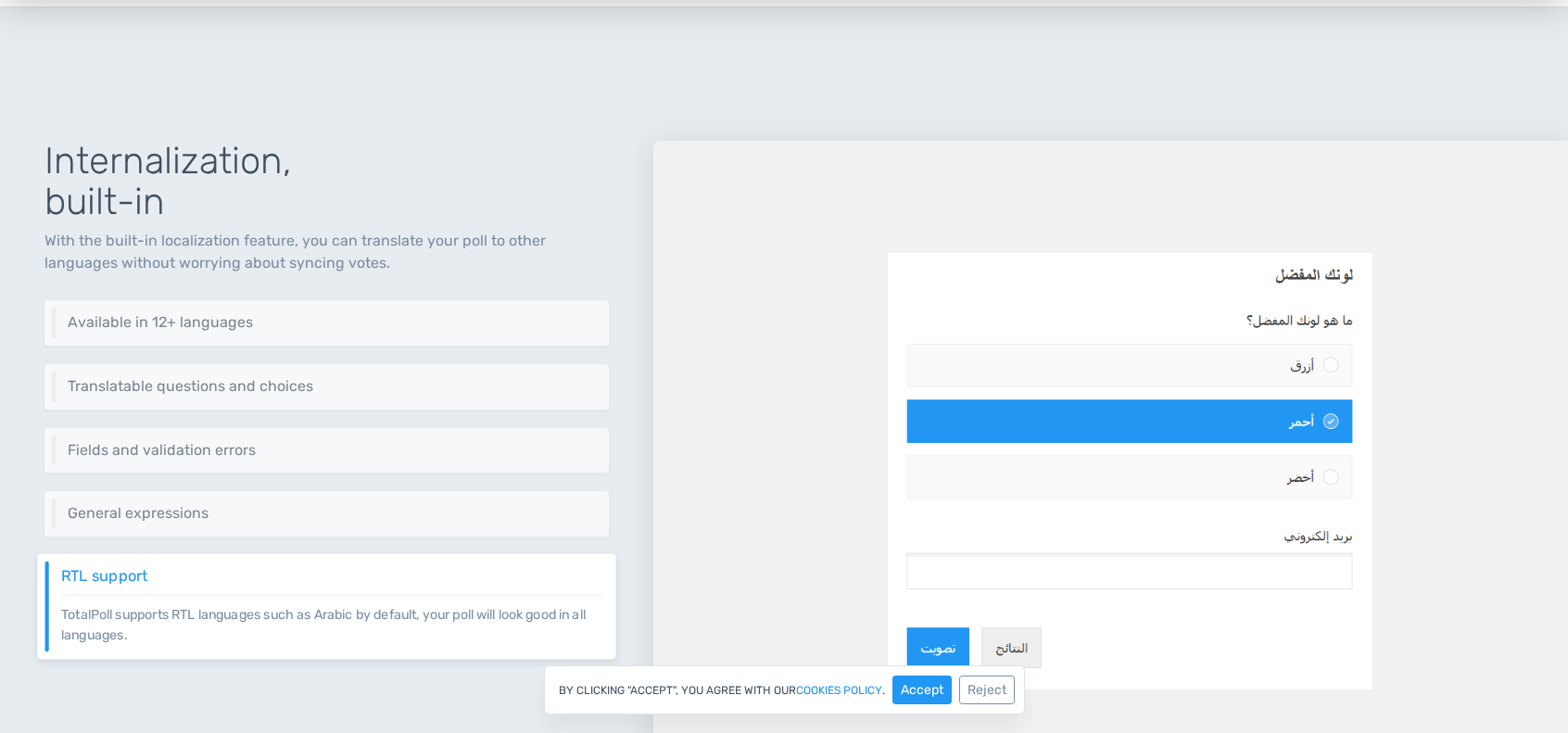
scroll to position [5044, 0]
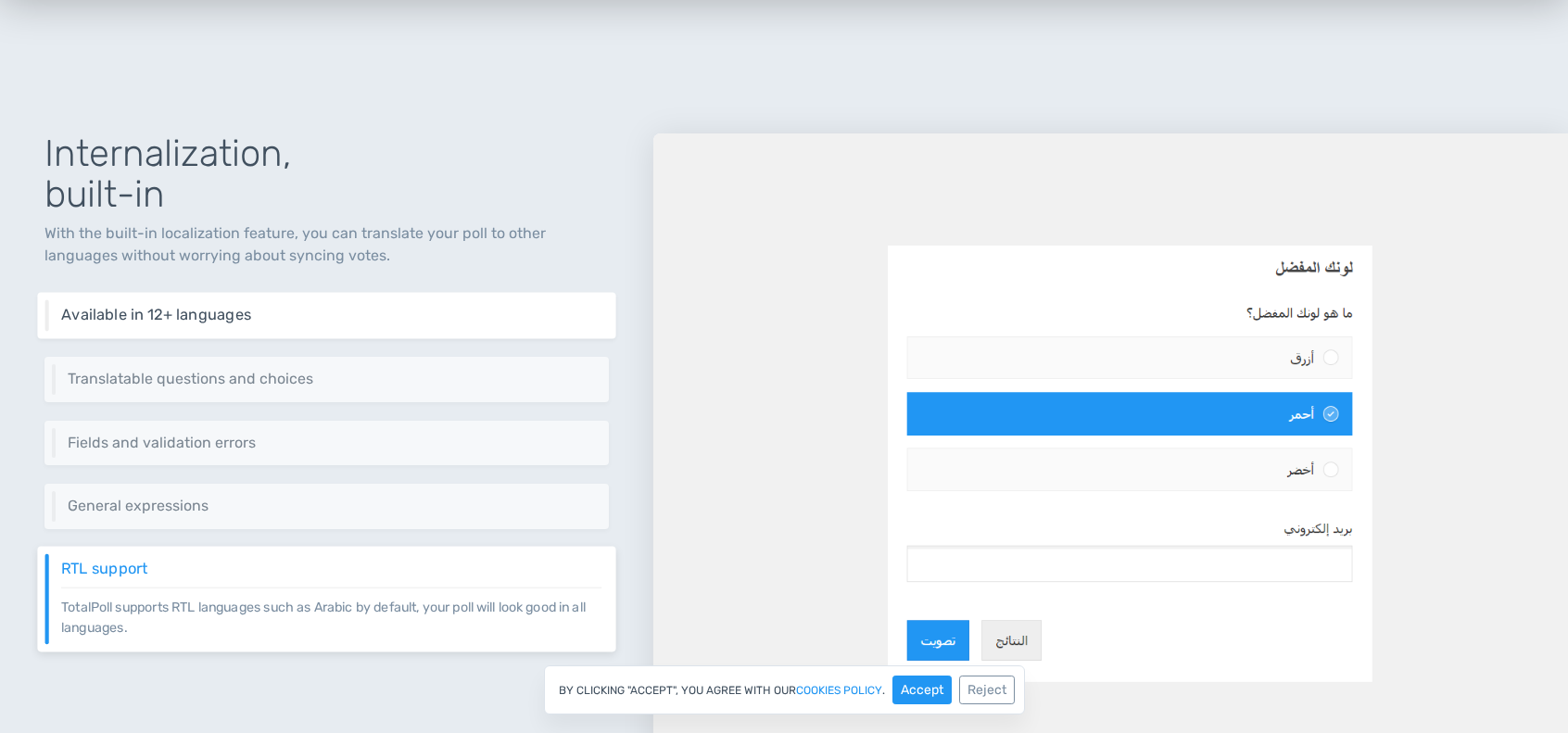
click at [162, 323] on div "Available in 12+ languages TotalPoll is available in English, Arabic, Spanish, …" at bounding box center [326, 316] width 579 height 47
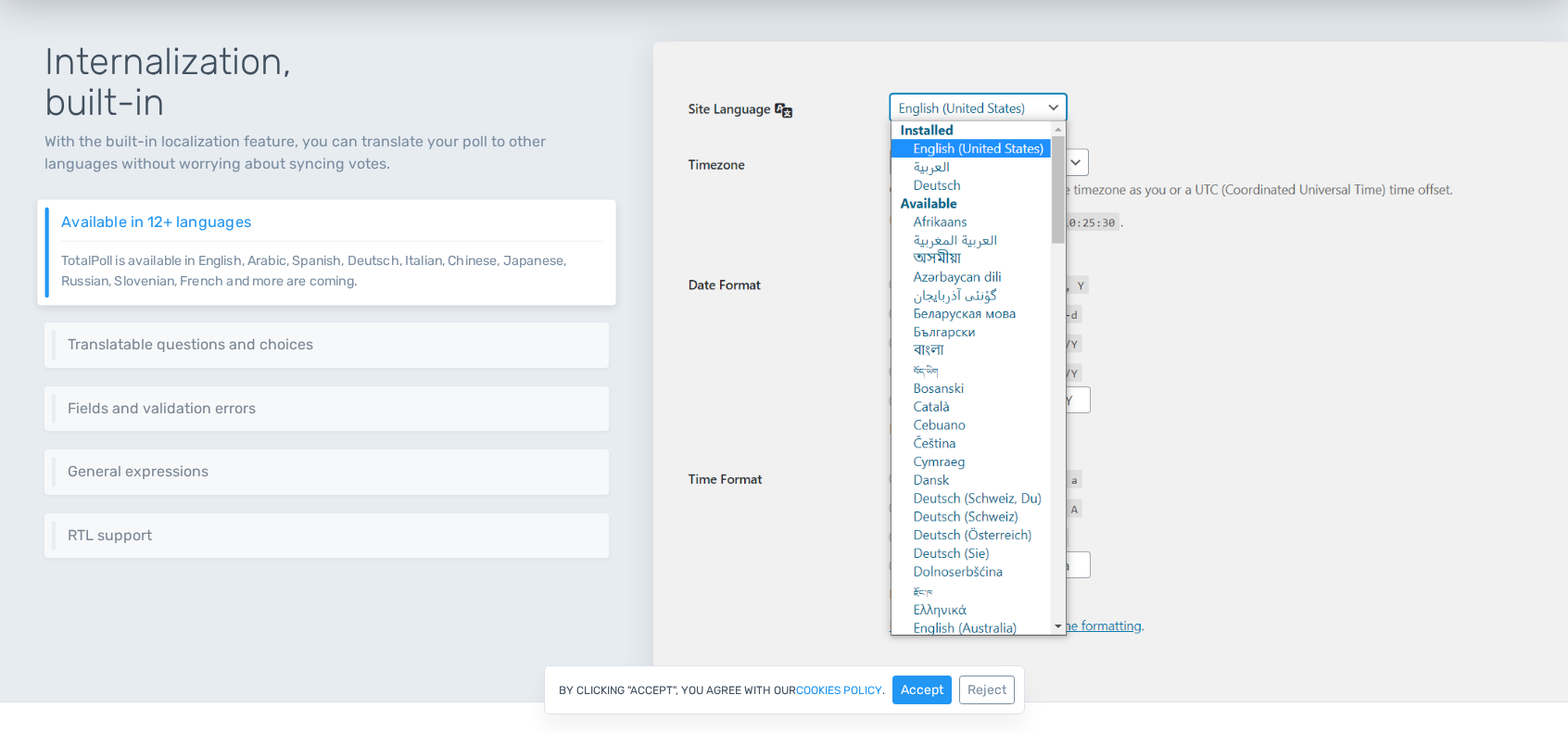
scroll to position [5229, 0]
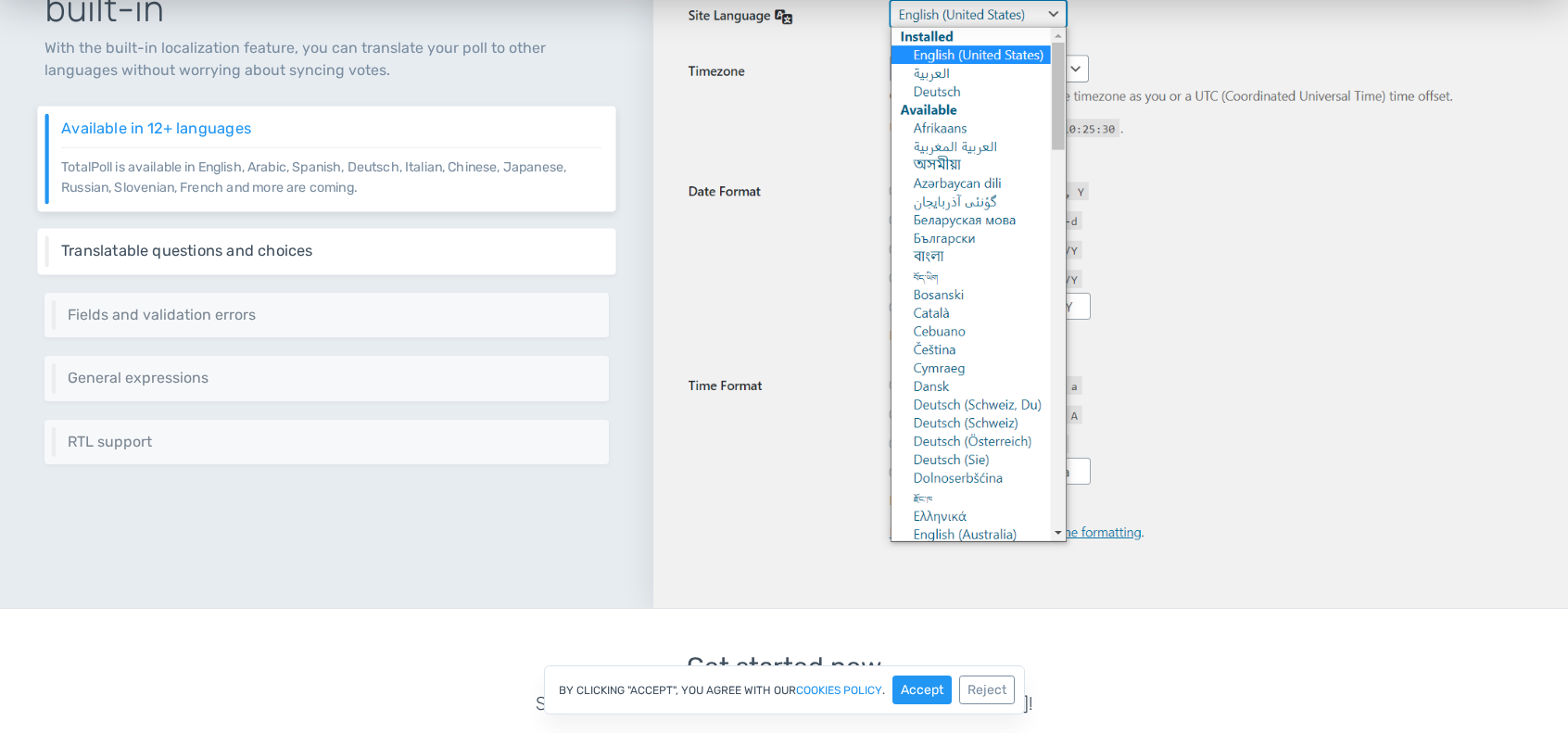
click at [184, 249] on h6 "Translatable questions and choices" at bounding box center [331, 252] width 541 height 17
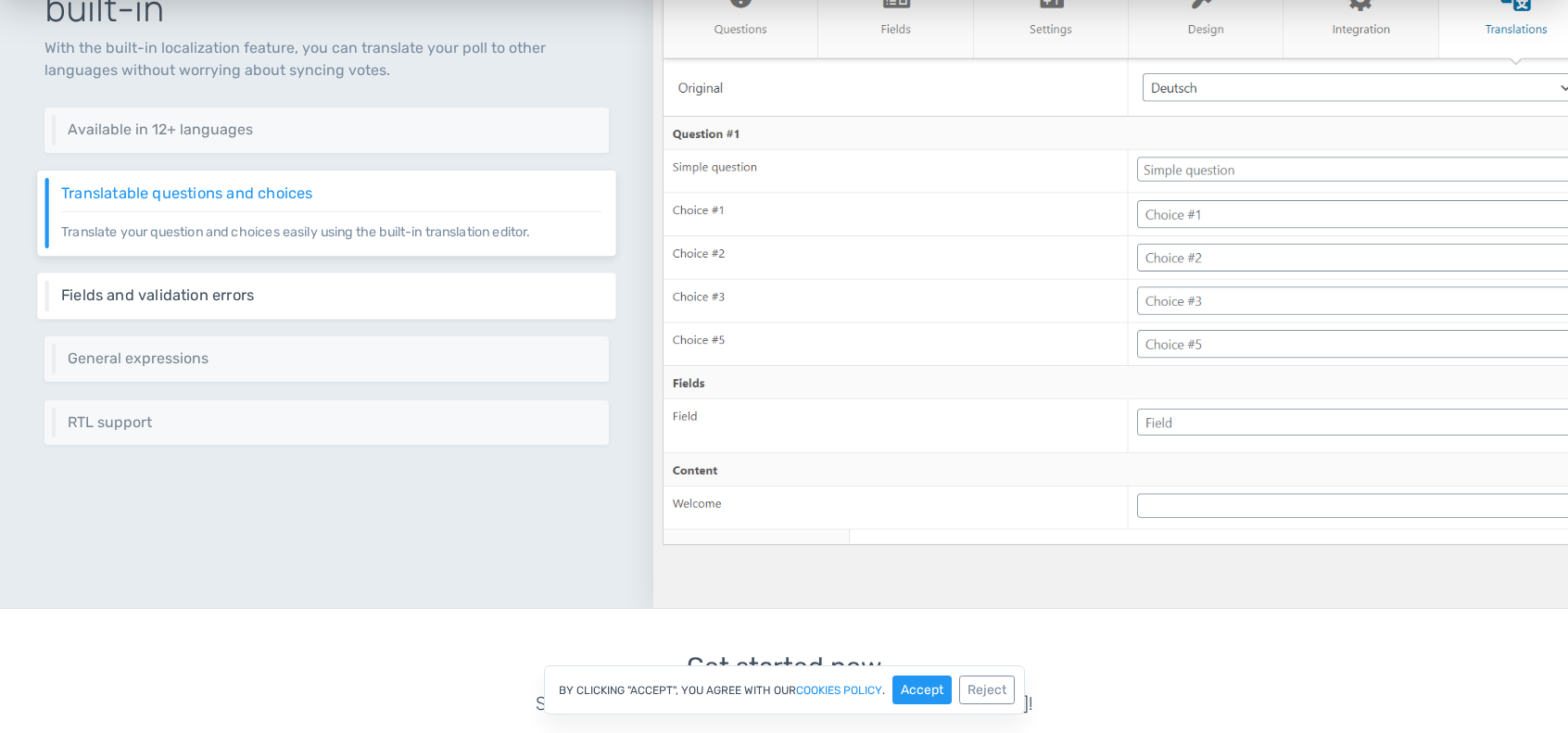
click at [180, 294] on h6 "Fields and validation errors" at bounding box center [331, 295] width 541 height 17
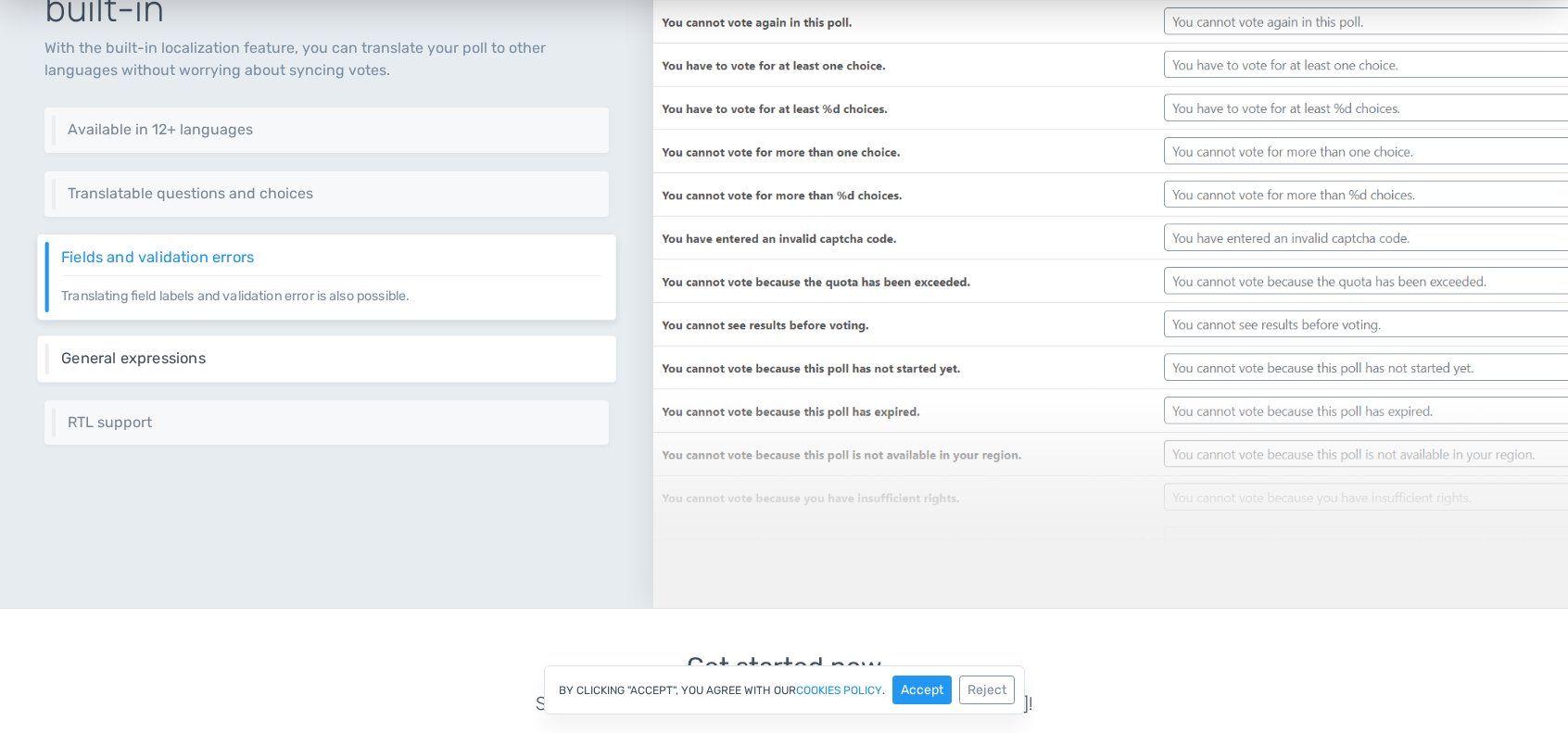
click at [183, 351] on h6 "General expressions" at bounding box center [331, 359] width 541 height 17
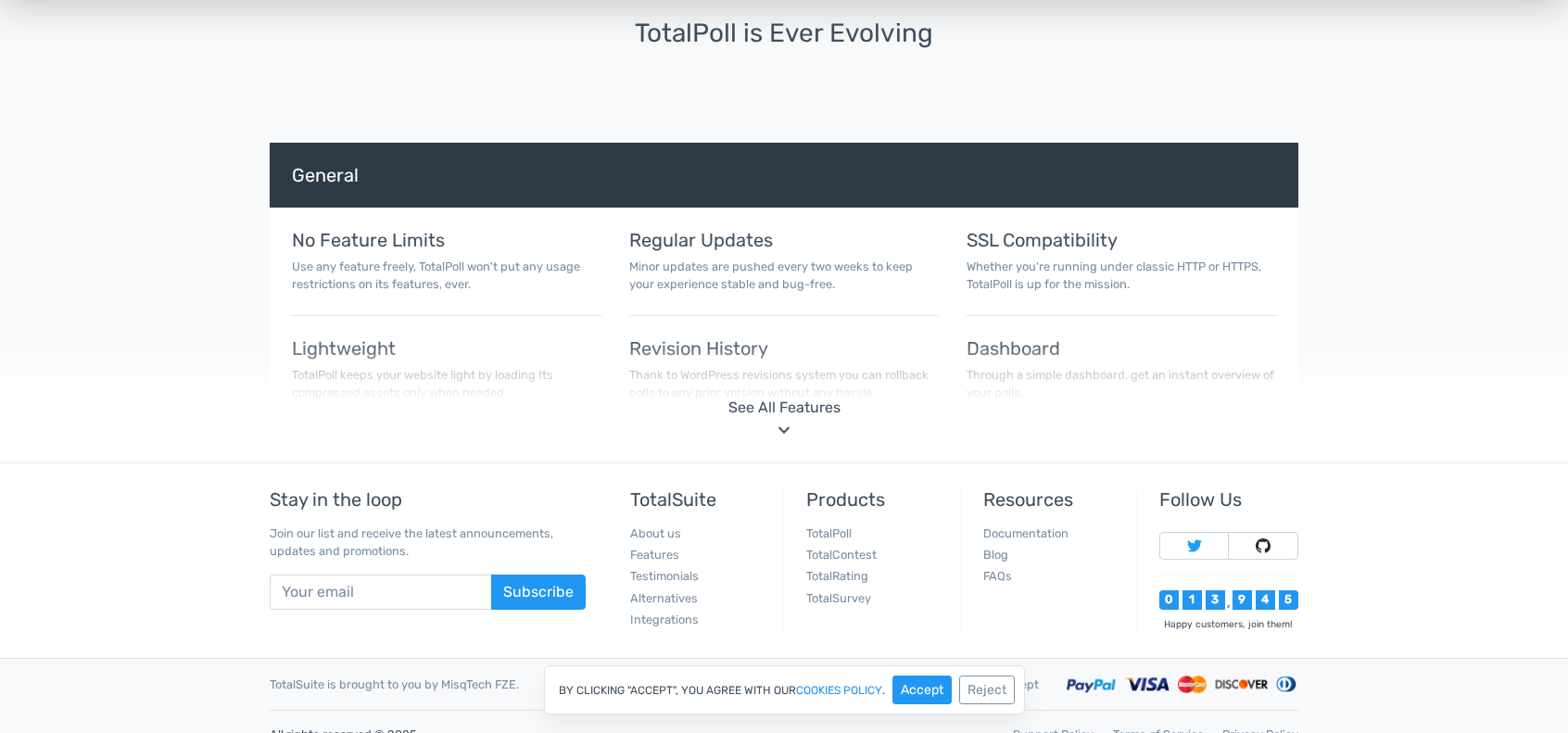
scroll to position [6156, 0]
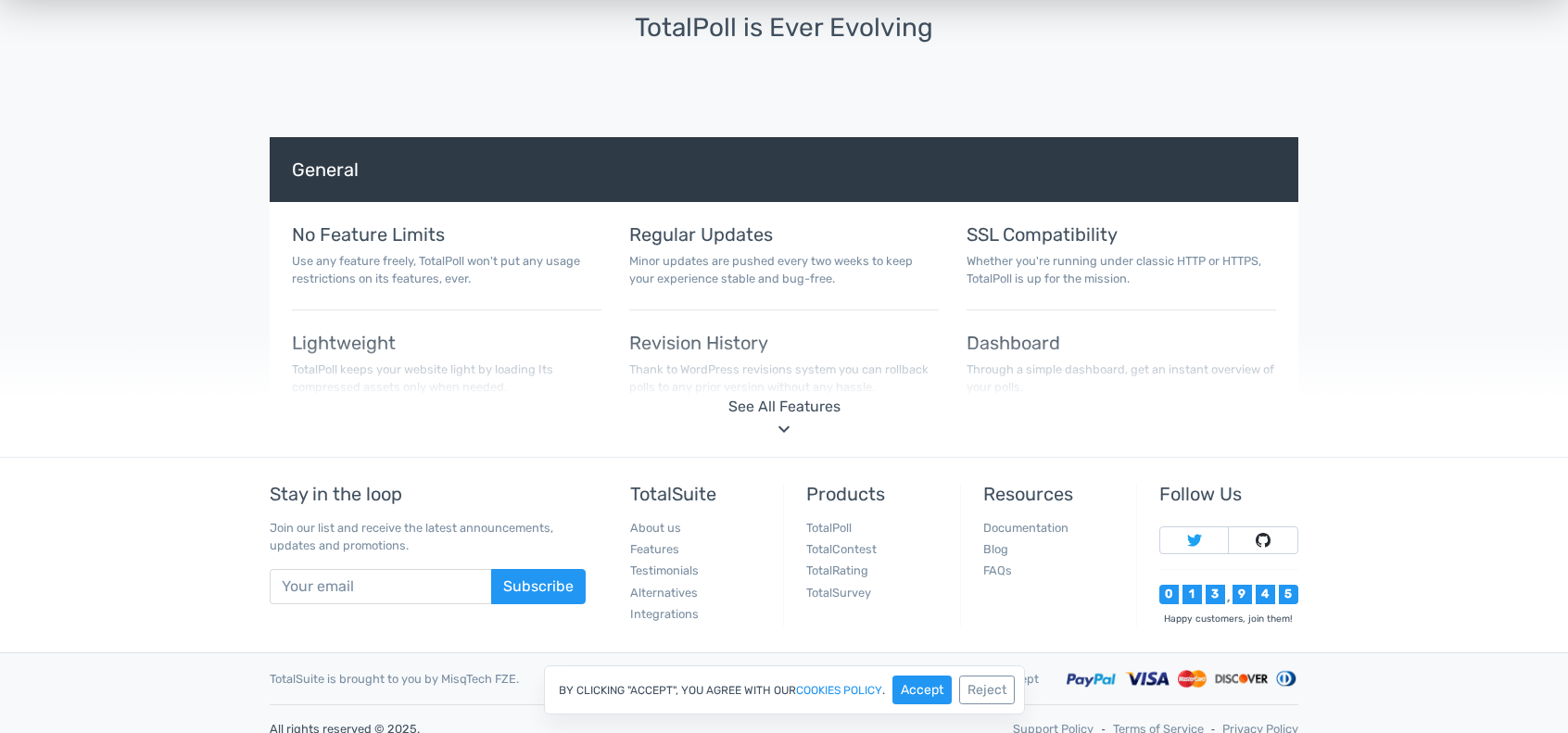
click at [757, 406] on div "See All Features" at bounding box center [784, 406] width 1539 height 22
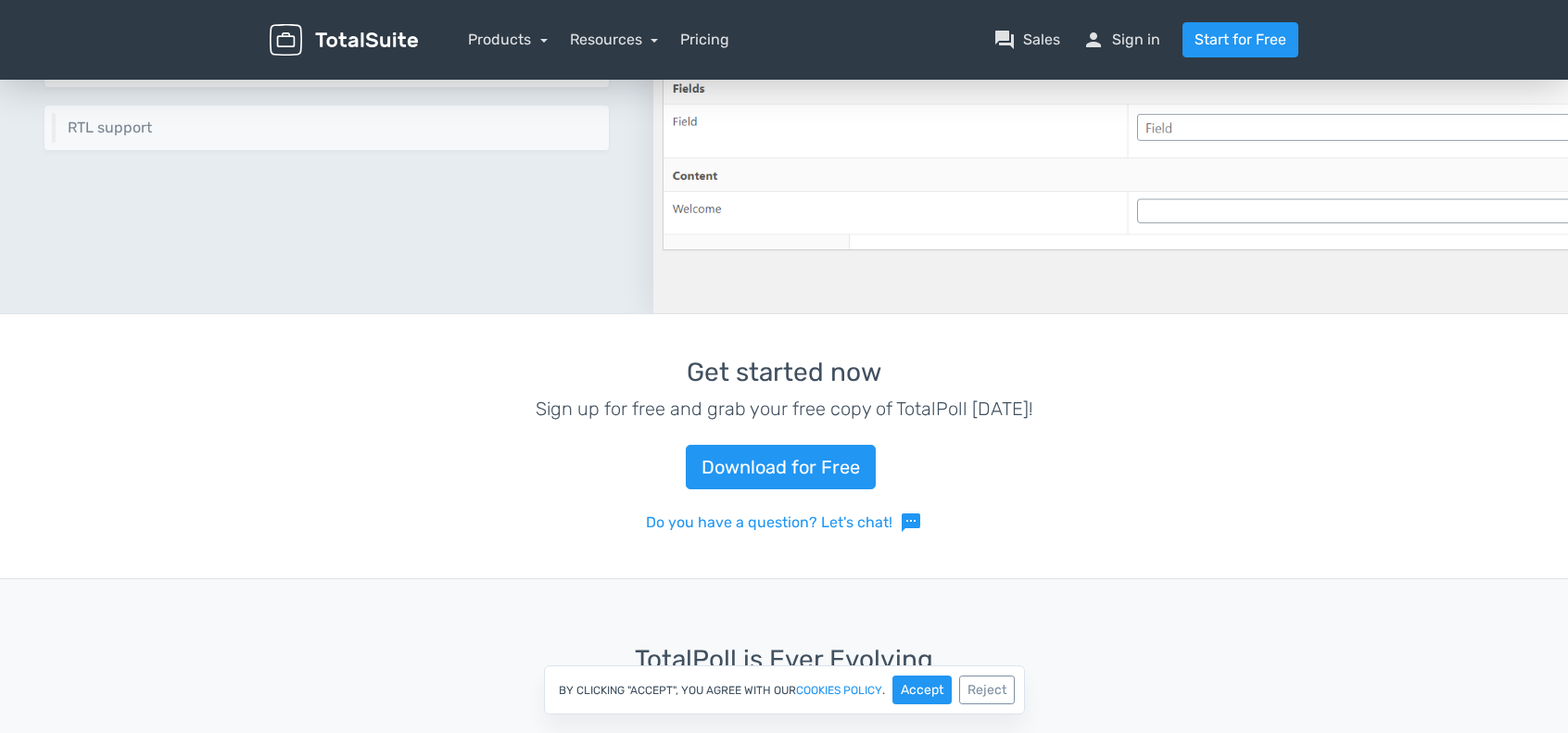
scroll to position [5506, 0]
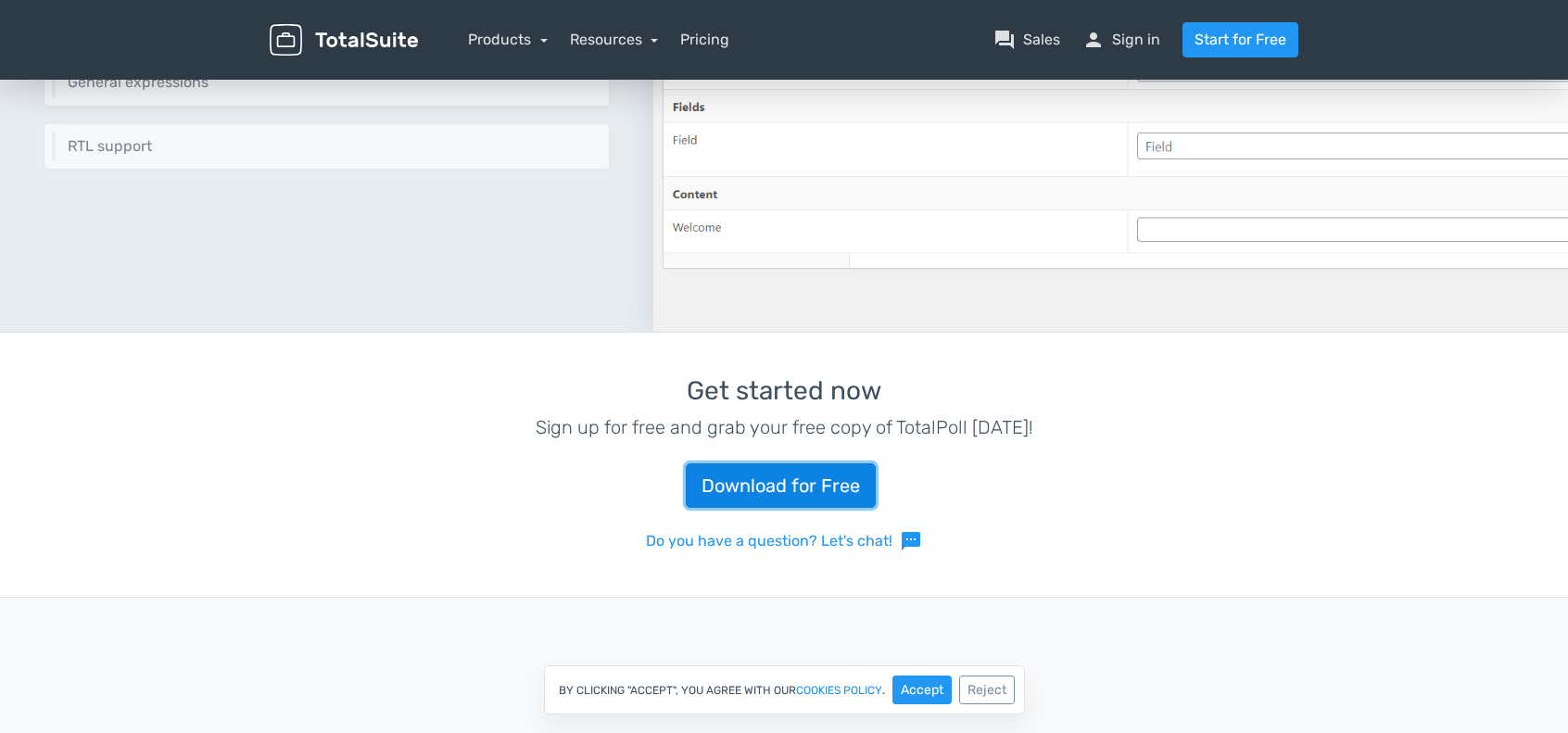
click at [769, 492] on link "Download for Free" at bounding box center [781, 486] width 190 height 45
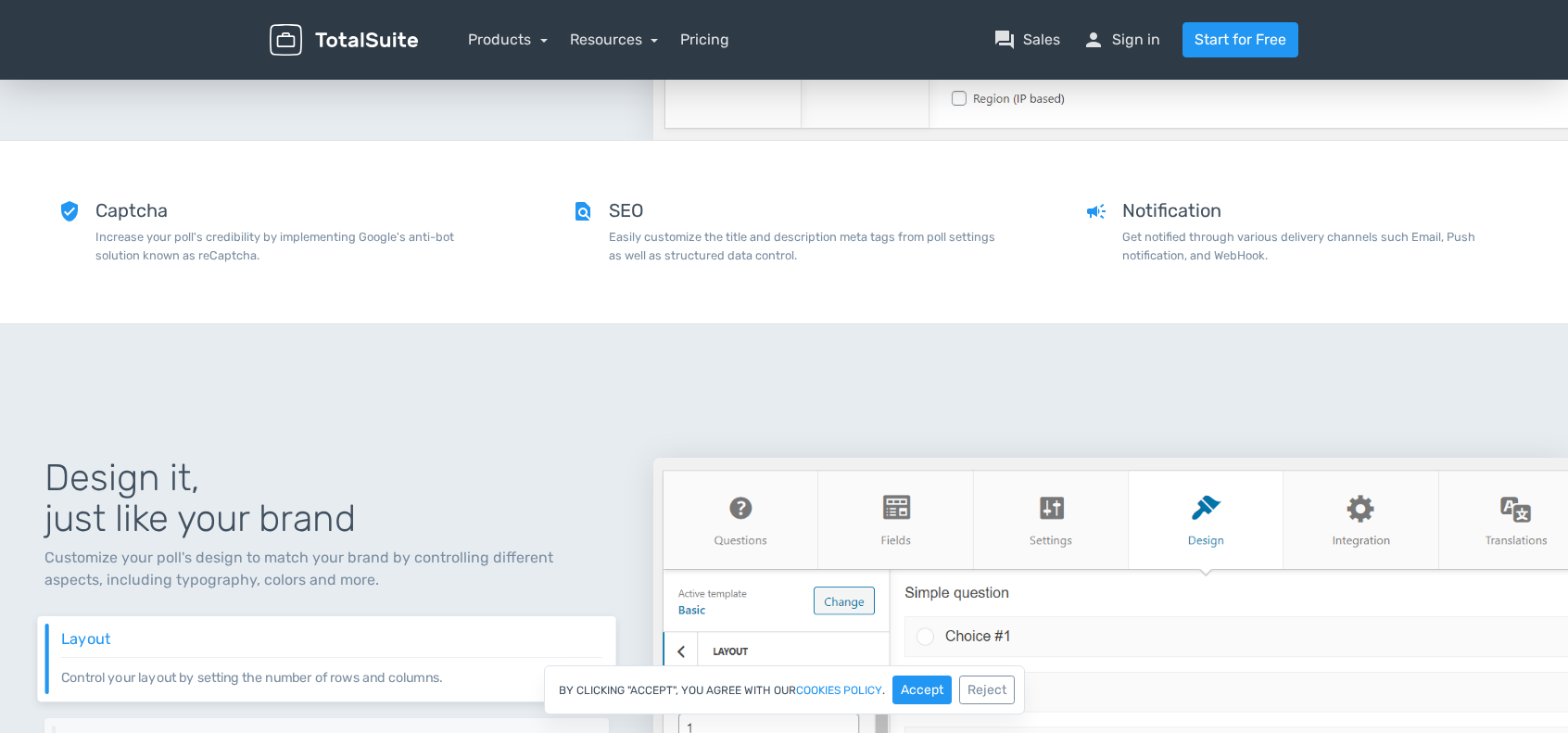
scroll to position [2394, 0]
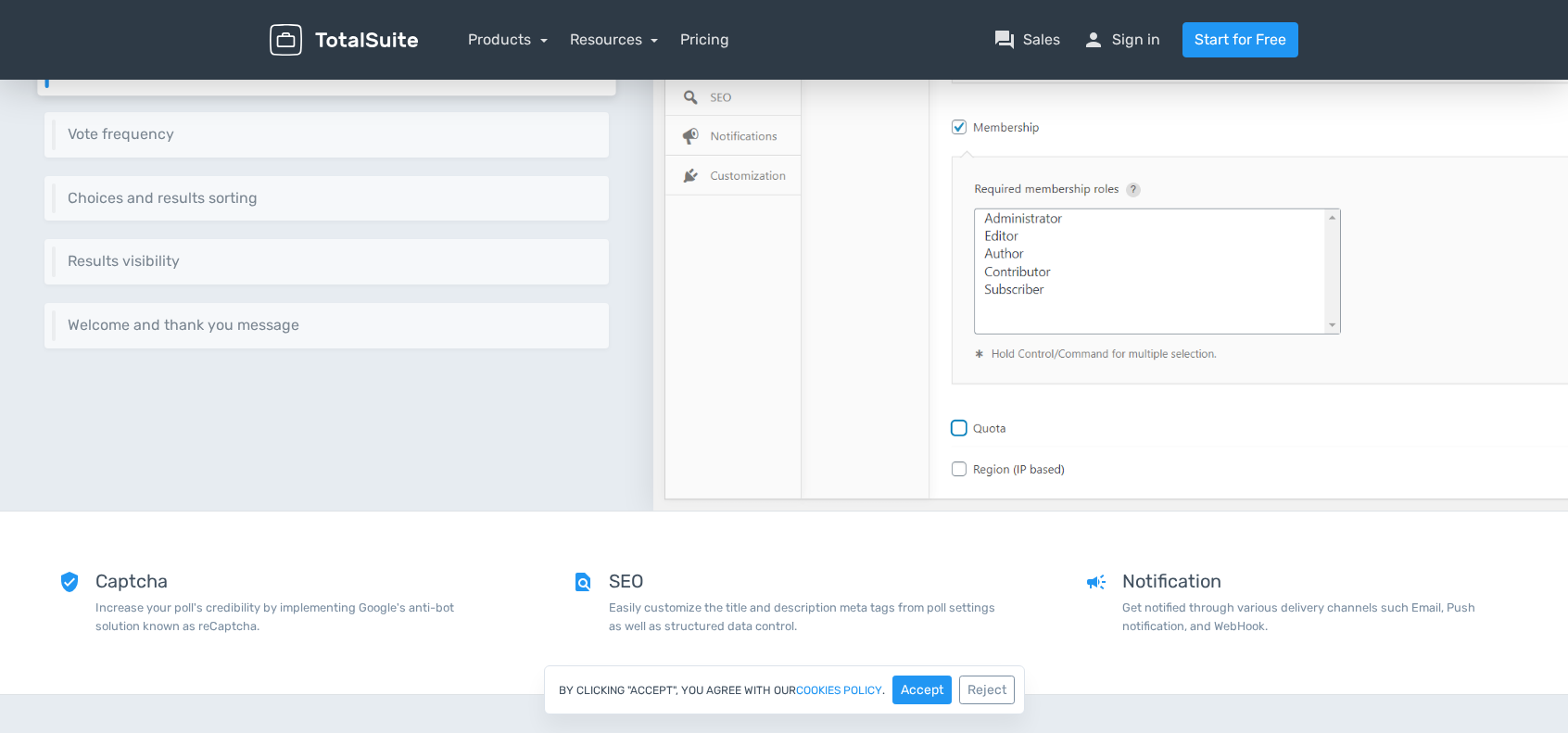
click at [621, 49] on div "Resources article Blog school Documentation support Customer Support" at bounding box center [615, 39] width 89 height 22
click at [622, 48] on link "Resources" at bounding box center [615, 39] width 89 height 18
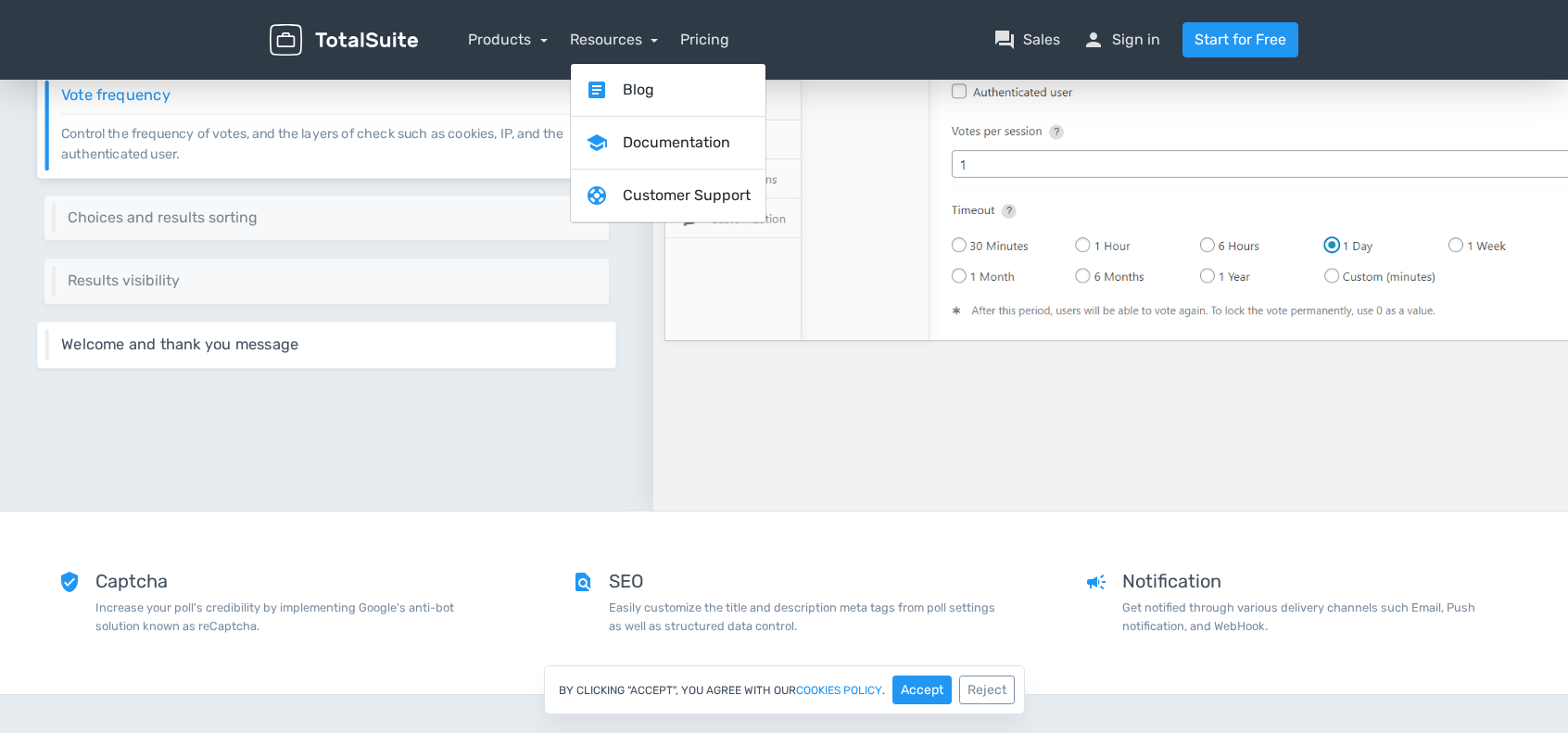
click at [454, 331] on div "Welcome and thank you message Add a welcome or a thank you message easily, also…" at bounding box center [326, 344] width 579 height 47
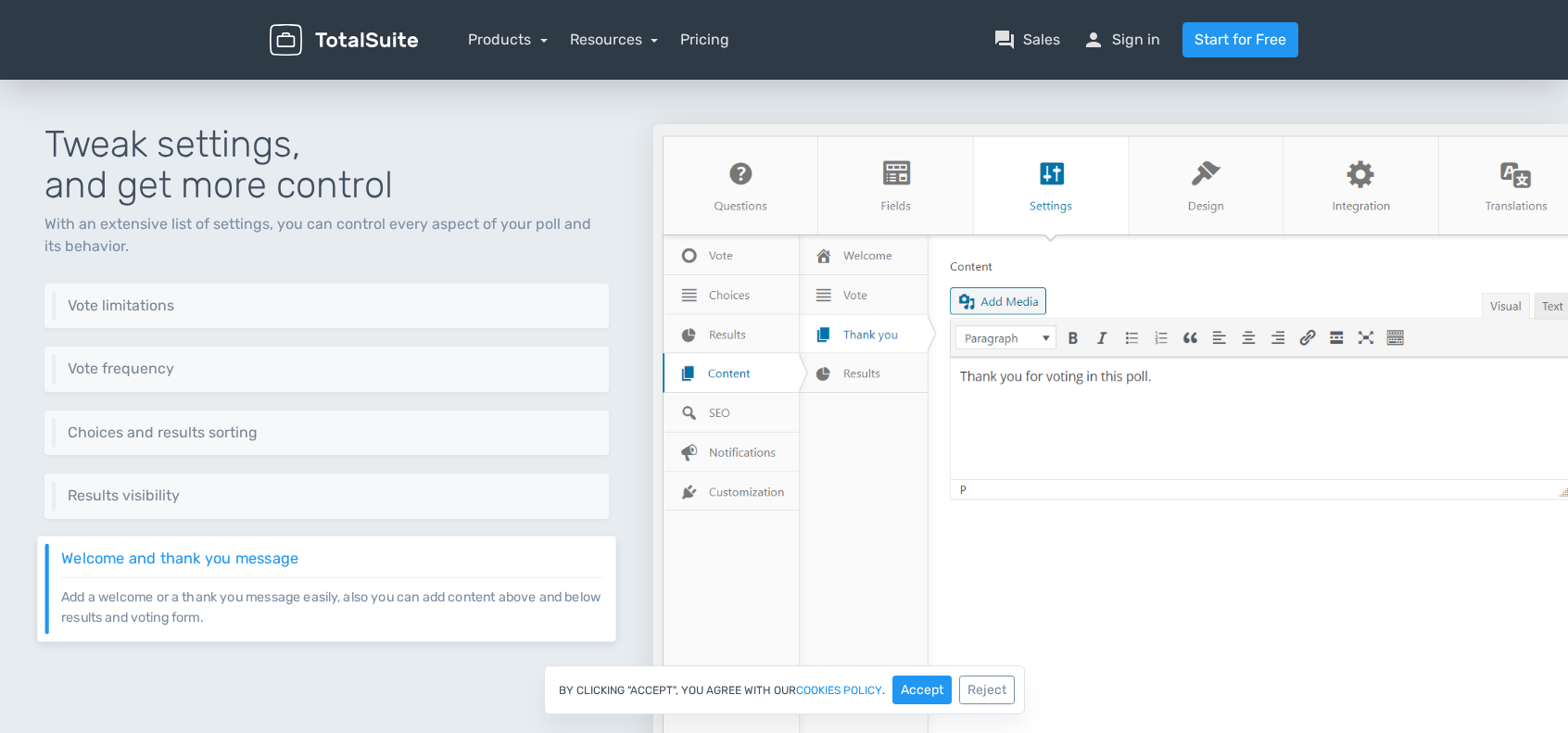
scroll to position [2115, 0]
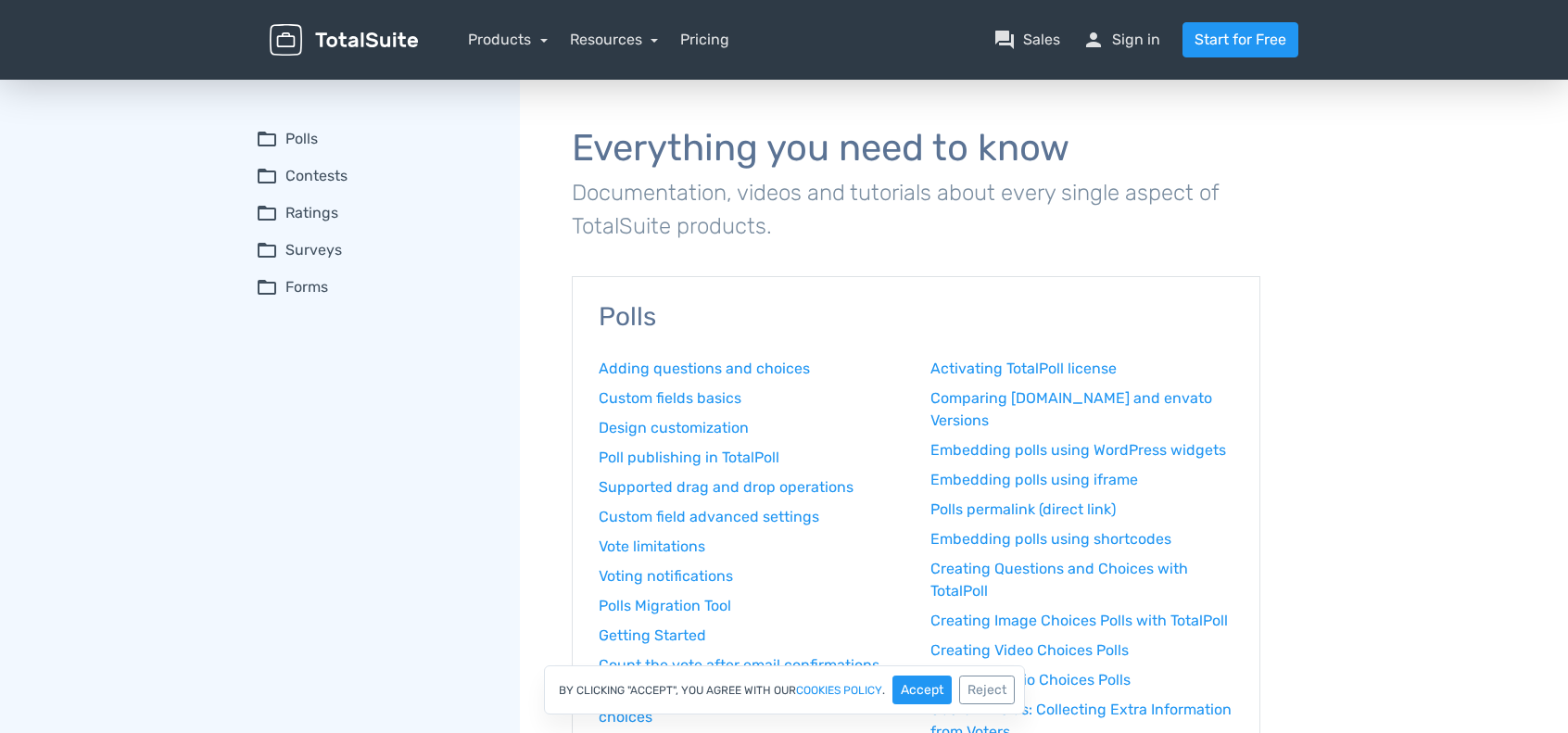
click at [645, 315] on h3 "Polls" at bounding box center [916, 318] width 635 height 29
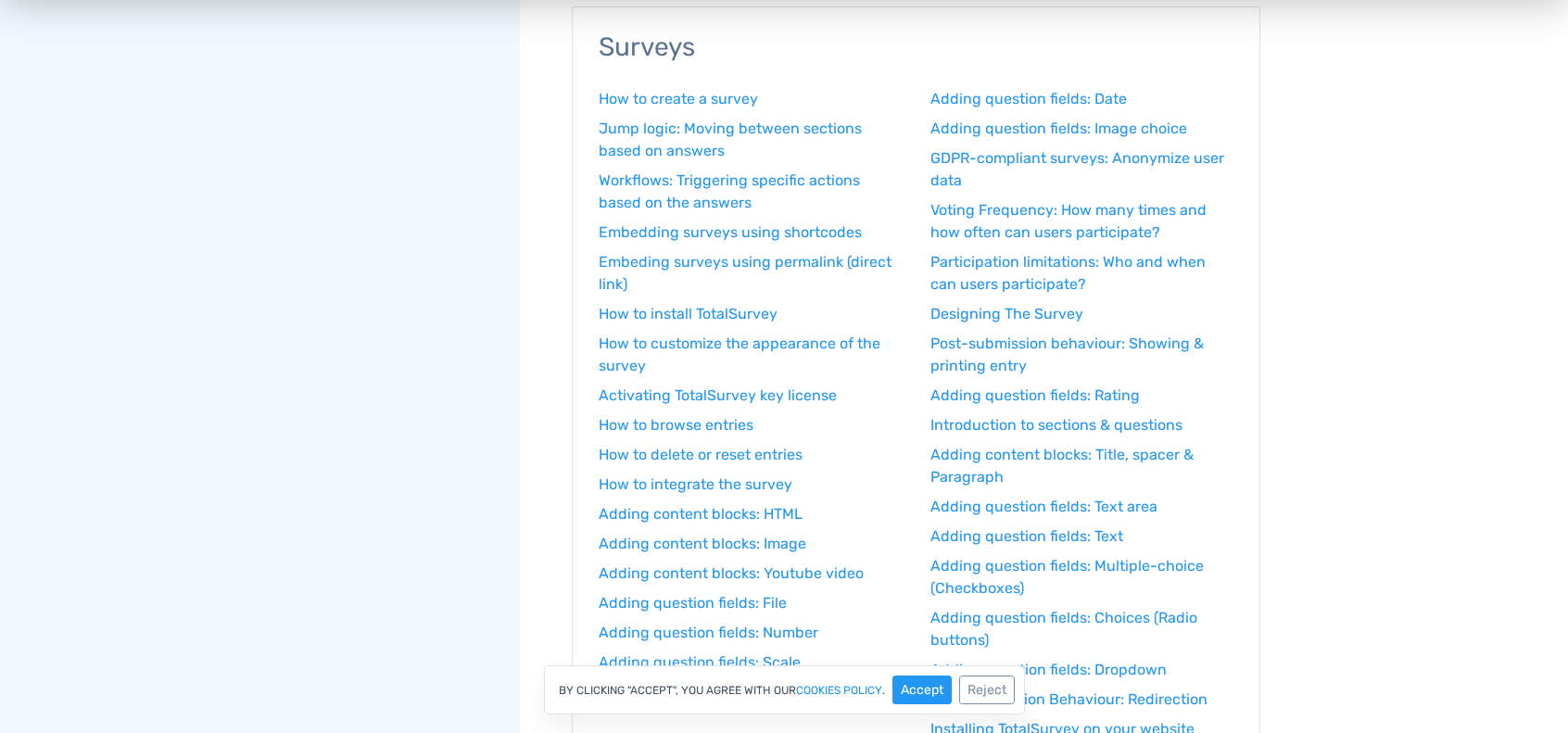
scroll to position [1669, 0]
click at [736, 98] on link "How to create a survey" at bounding box center [751, 96] width 304 height 22
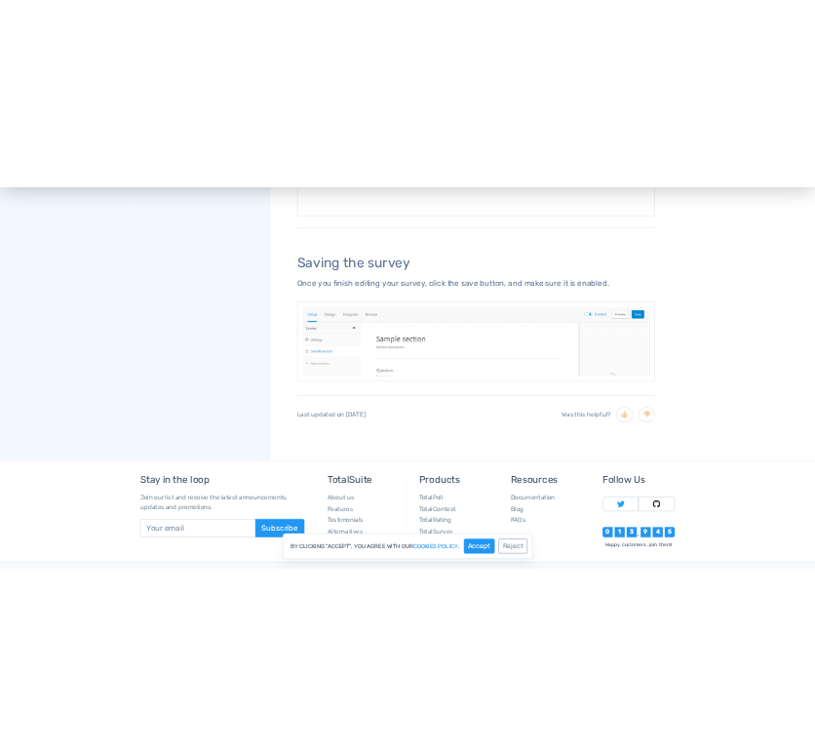
scroll to position [2145, 0]
